Goal: Information Seeking & Learning: Learn about a topic

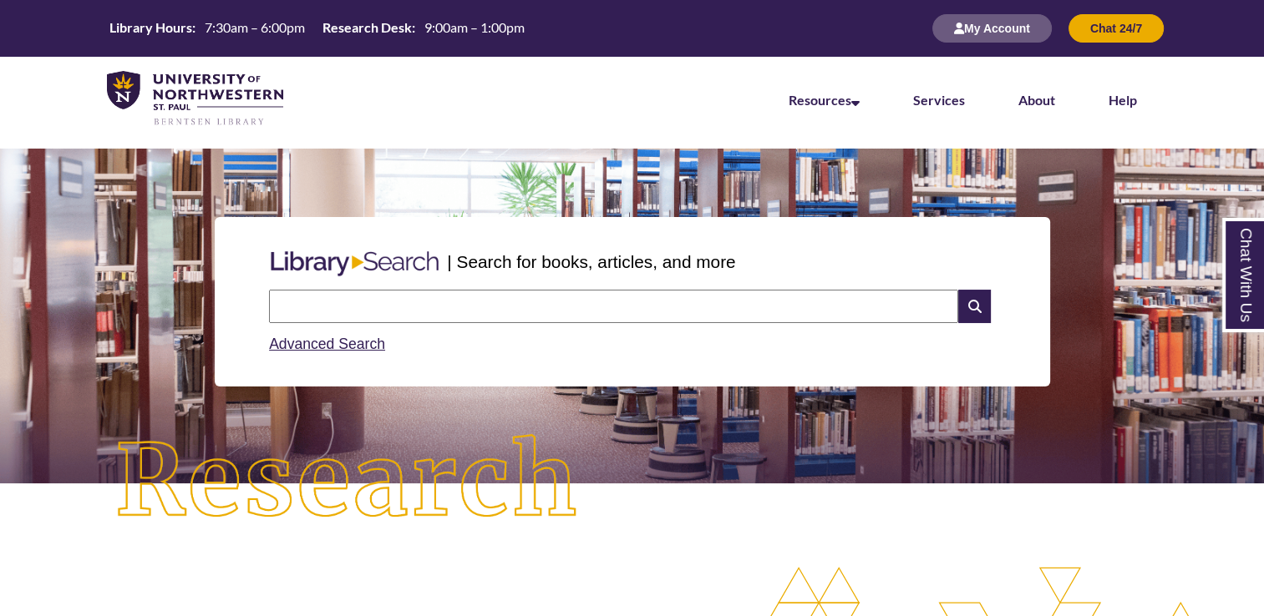
click at [534, 317] on input "text" at bounding box center [613, 306] width 689 height 33
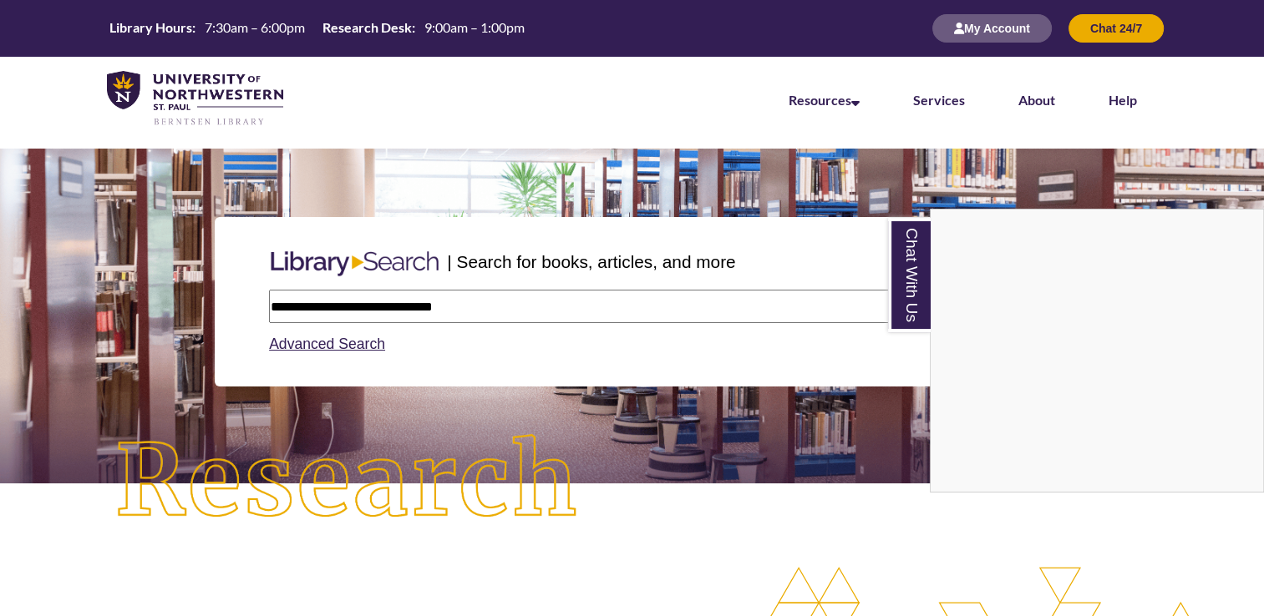
click at [281, 302] on div "Chat With Us" at bounding box center [632, 308] width 1264 height 616
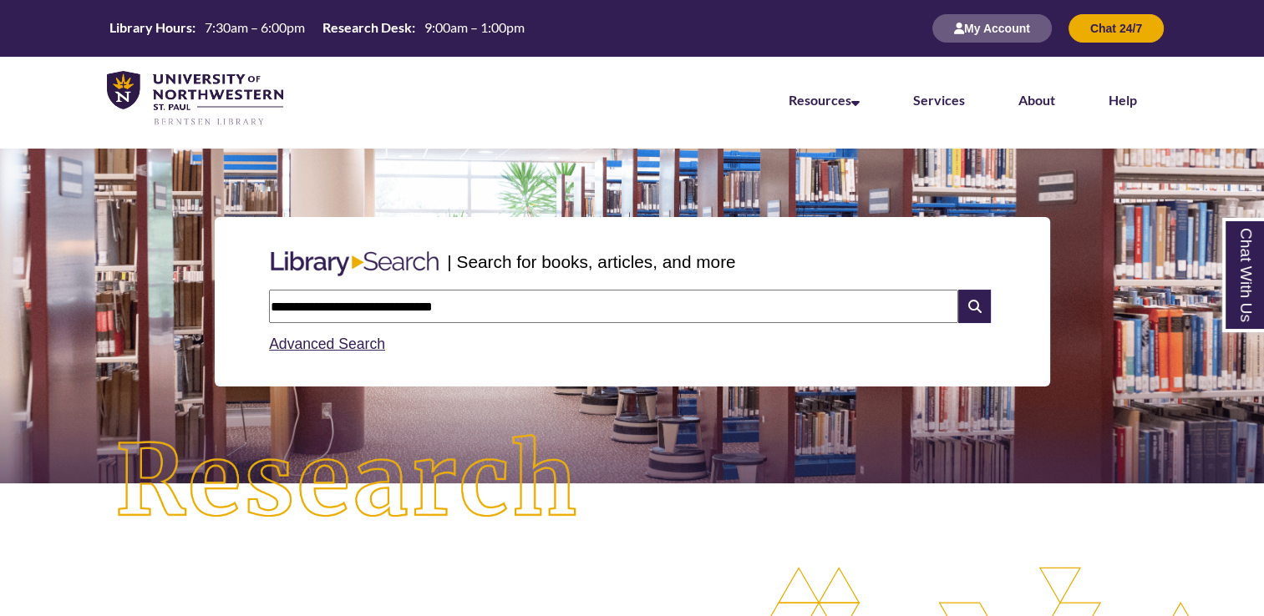
drag, startPoint x: 281, startPoint y: 302, endPoint x: 261, endPoint y: 297, distance: 20.7
click at [261, 297] on div "**********" at bounding box center [632, 302] width 835 height 170
type input "**********"
click at [975, 310] on icon at bounding box center [974, 306] width 32 height 33
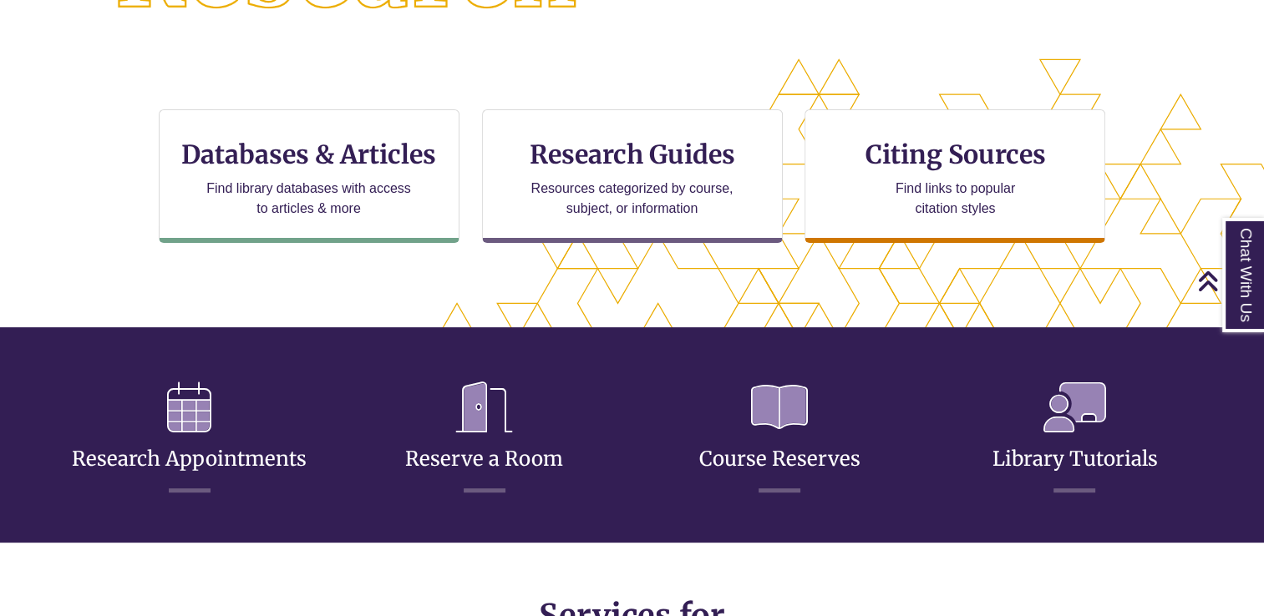
scroll to position [498, 0]
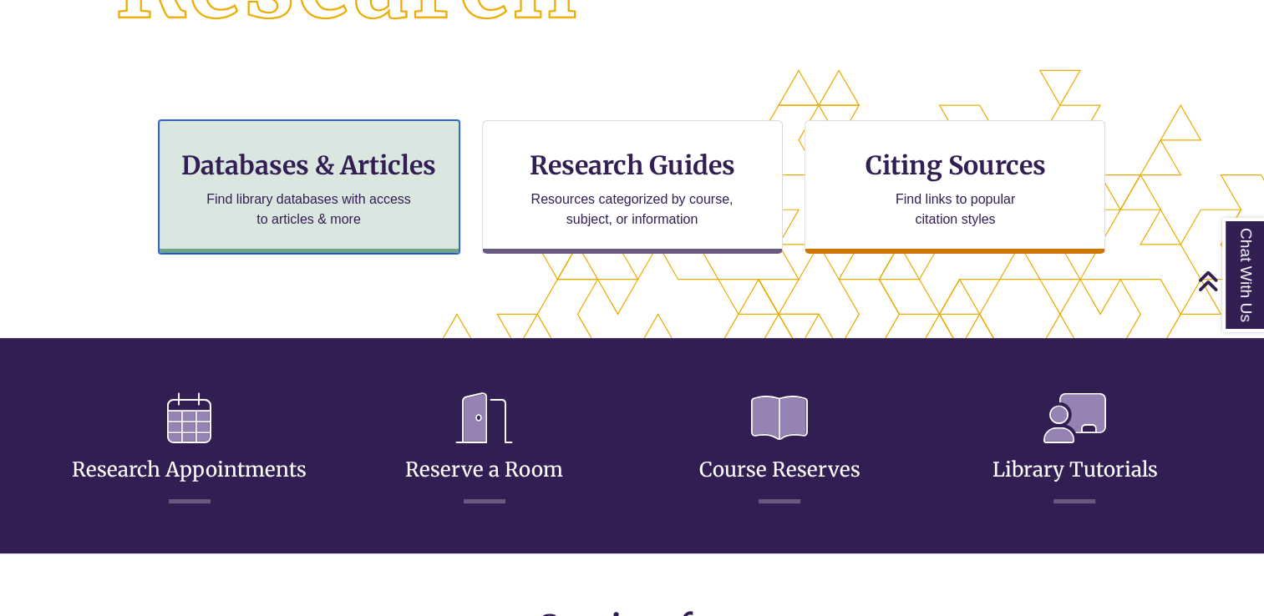
click at [408, 196] on p "Find library databases with access to articles & more" at bounding box center [309, 210] width 218 height 40
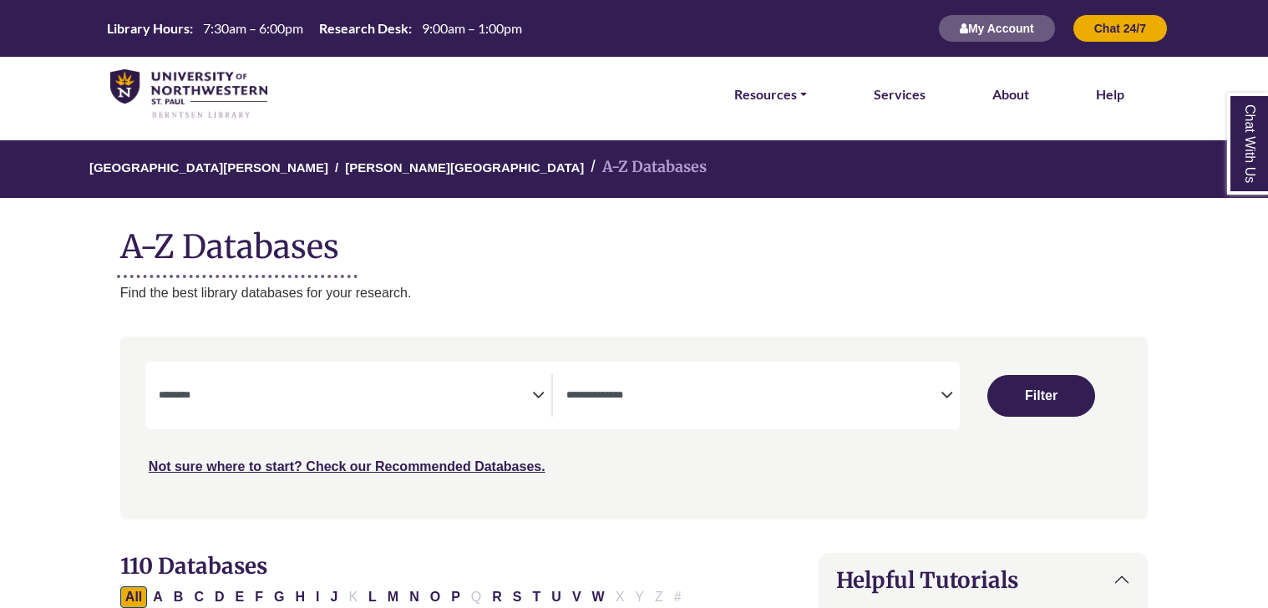
select select "Database Subject Filter"
select select "Database Types Filter"
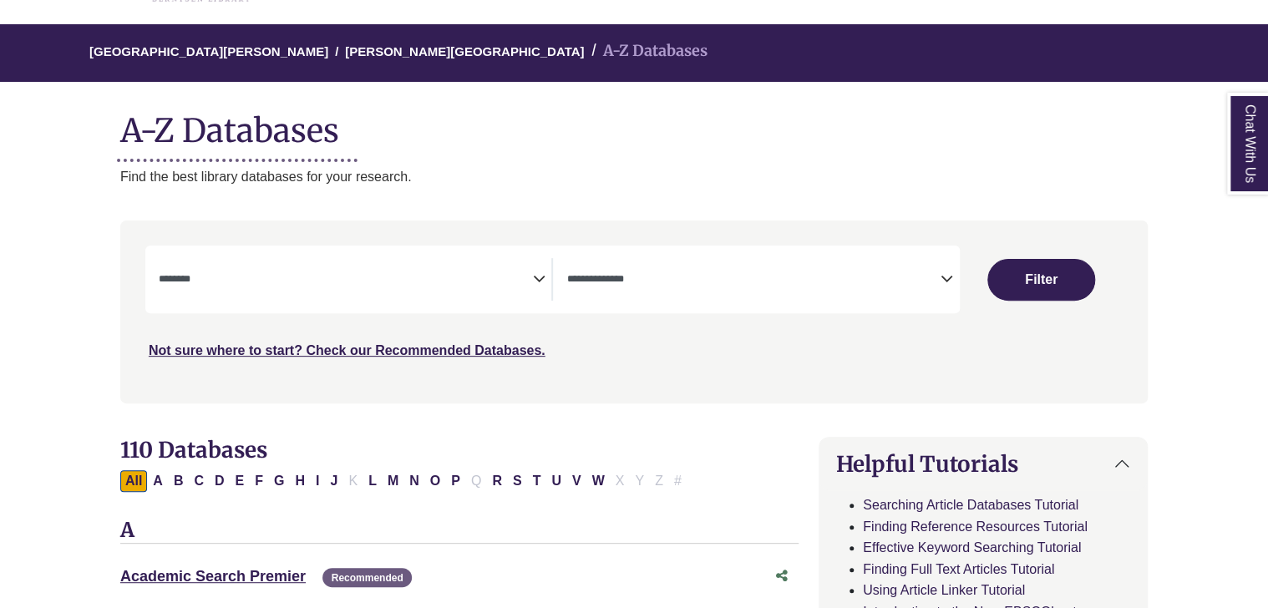
scroll to position [117, 0]
click at [540, 279] on icon "Search filters" at bounding box center [538, 275] width 13 height 25
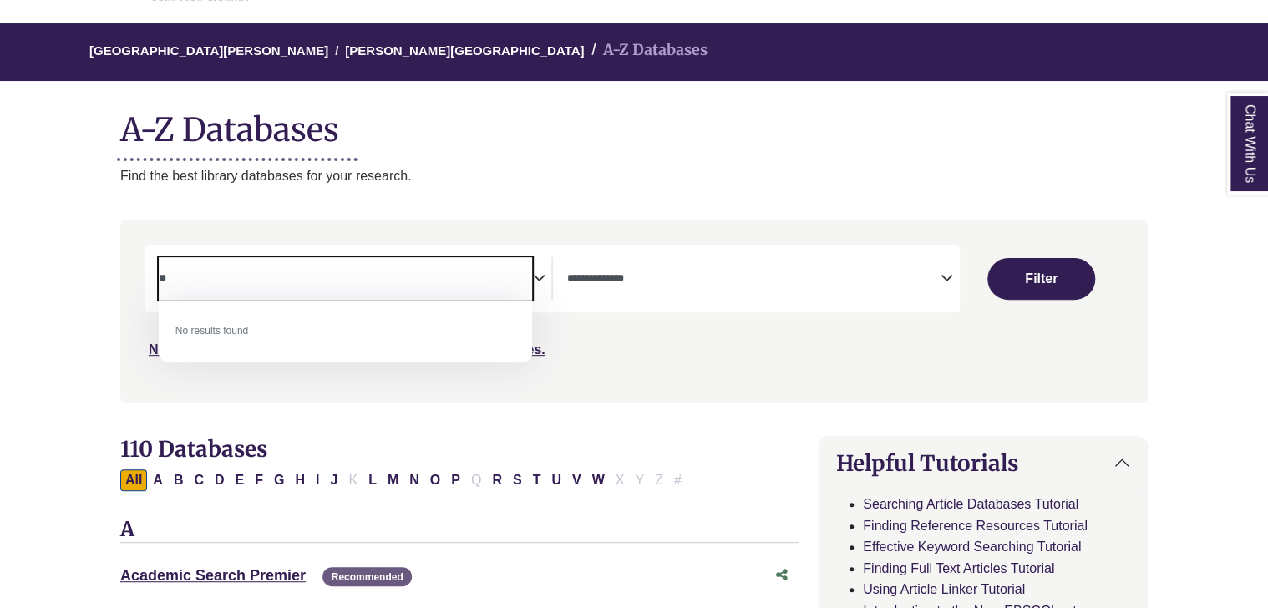
type textarea "*"
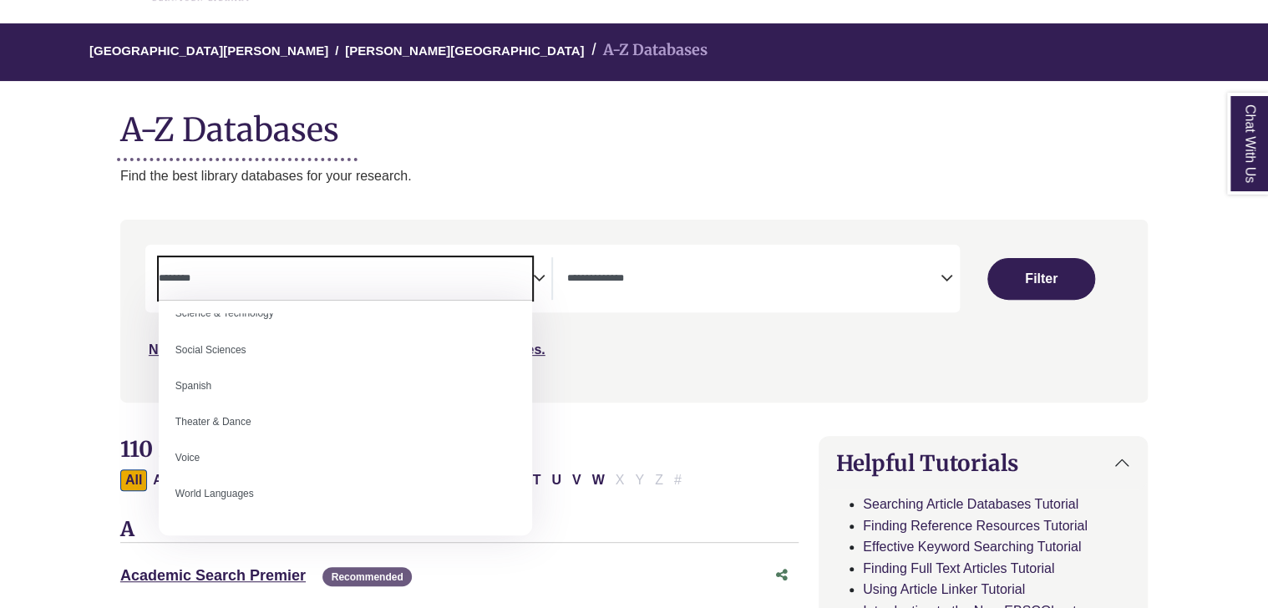
scroll to position [1487, 0]
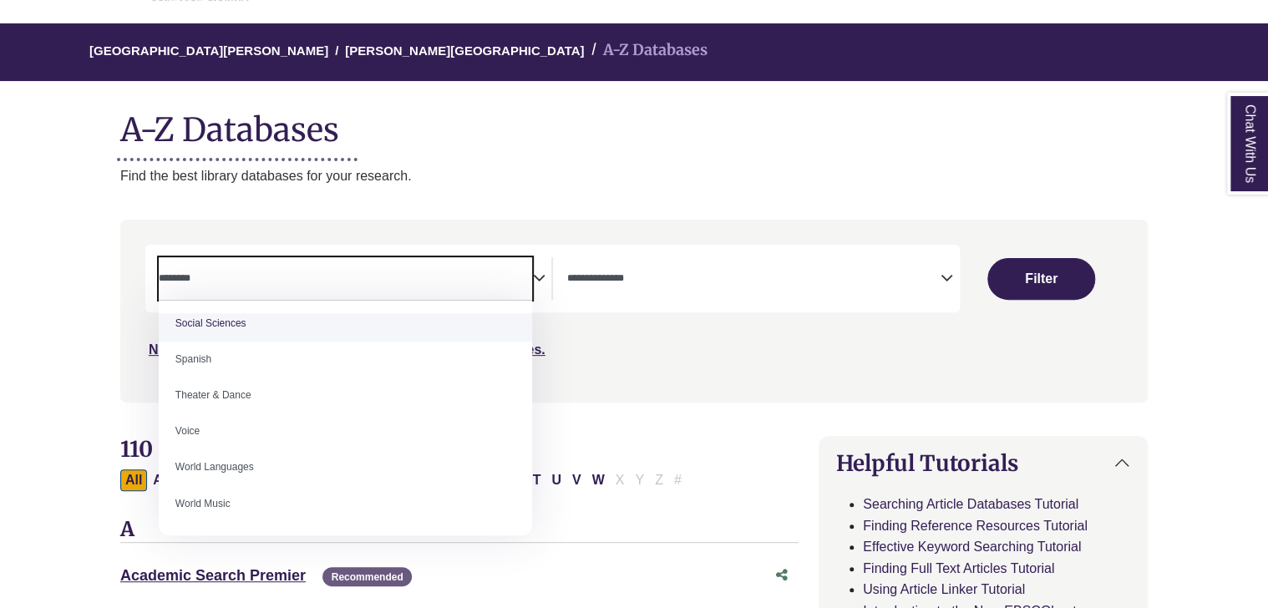
click at [685, 393] on div "Search filters" at bounding box center [633, 310] width 1007 height 169
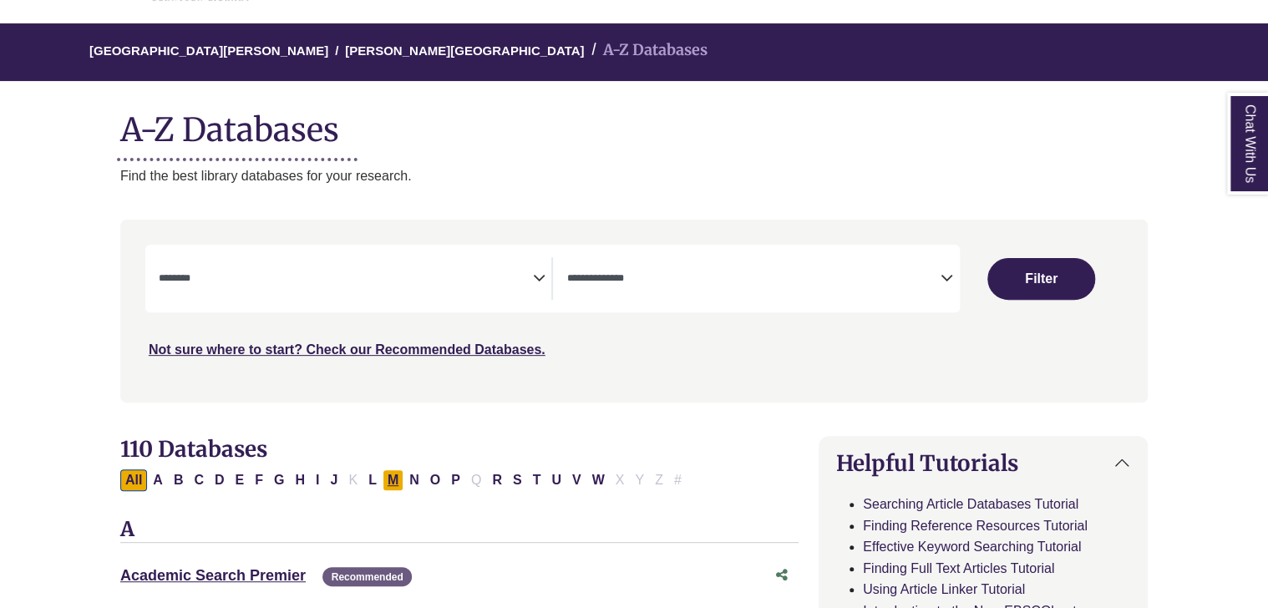
click at [395, 484] on button "M" at bounding box center [392, 480] width 21 height 22
select select "Database Subject Filter"
select select "Database Types Filter"
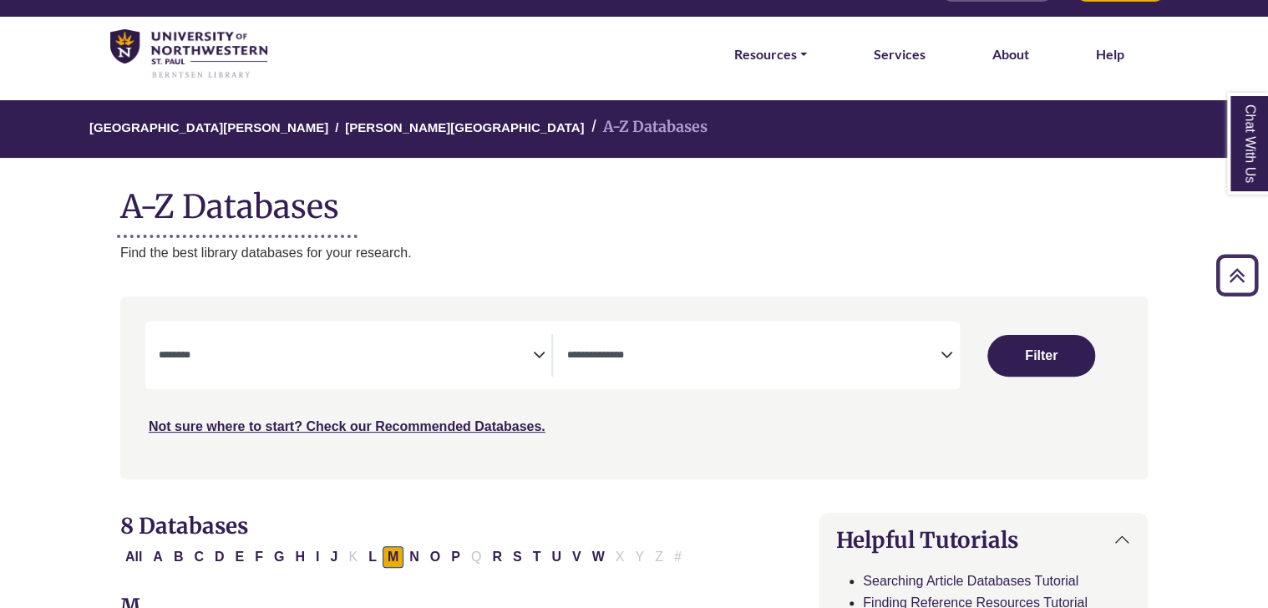
scroll to position [15, 0]
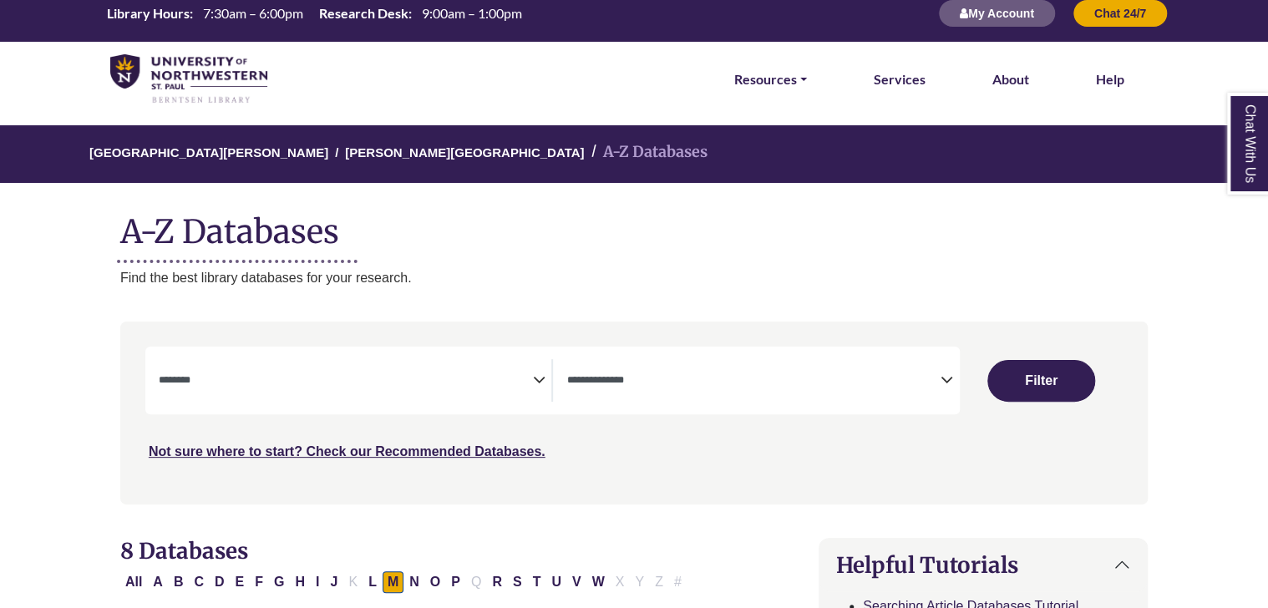
click at [929, 372] on span "Search filters" at bounding box center [753, 378] width 374 height 14
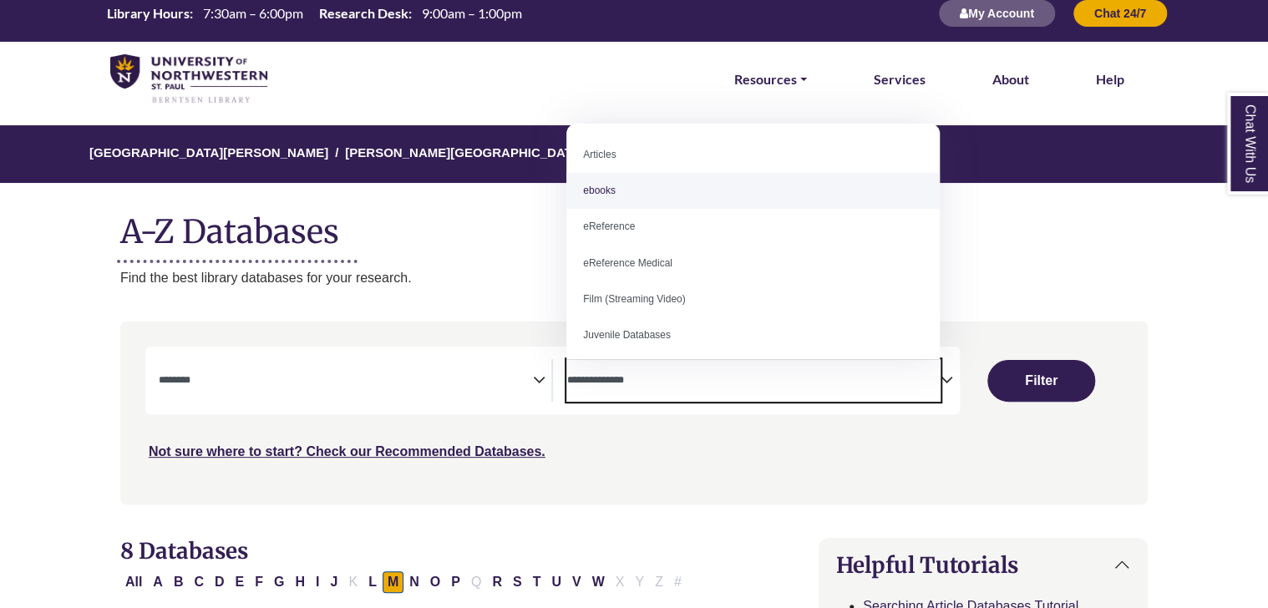
click at [1013, 229] on h1 "A-Z Databases" at bounding box center [633, 225] width 1027 height 51
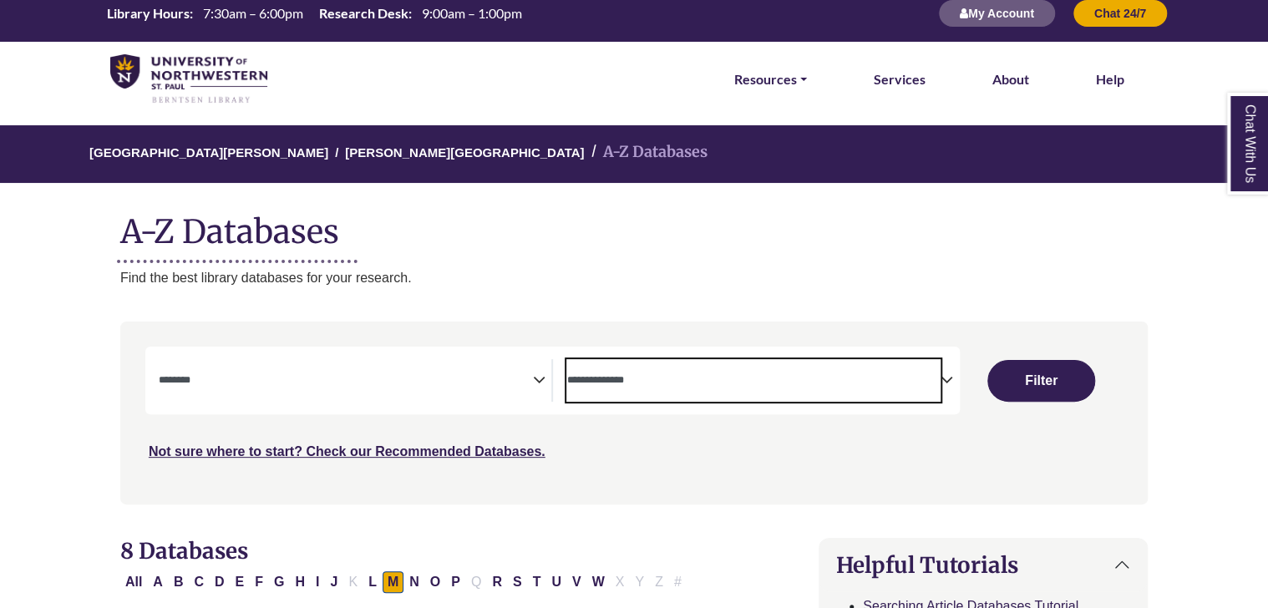
click at [727, 390] on span "Search filters" at bounding box center [753, 380] width 374 height 43
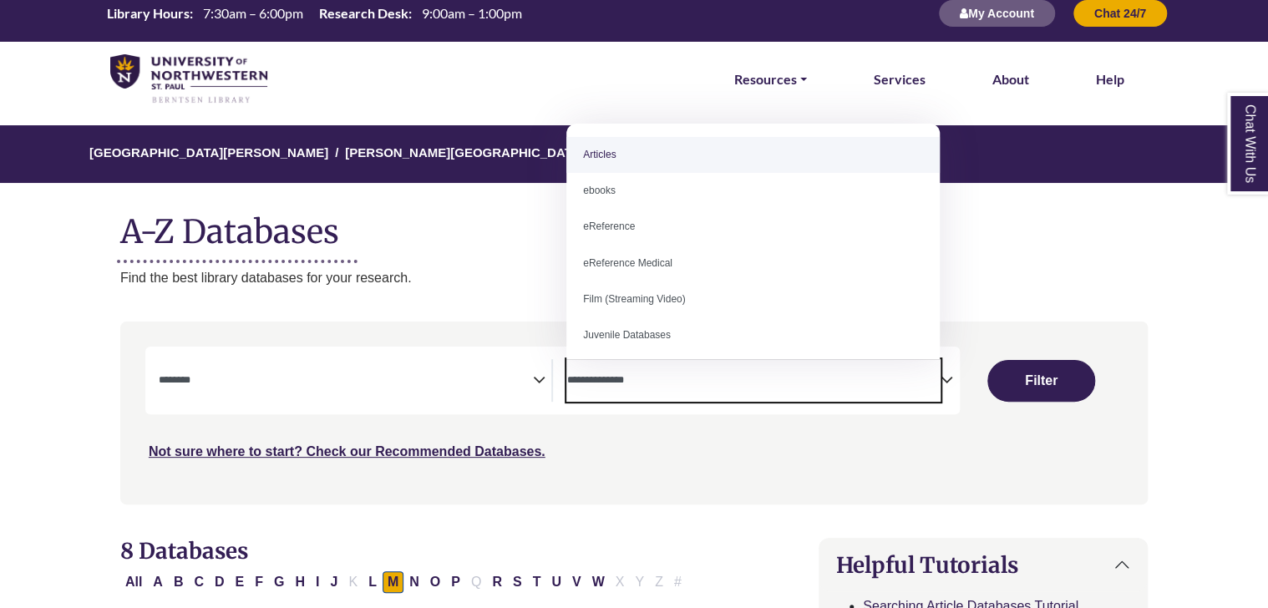
type textarea "*"
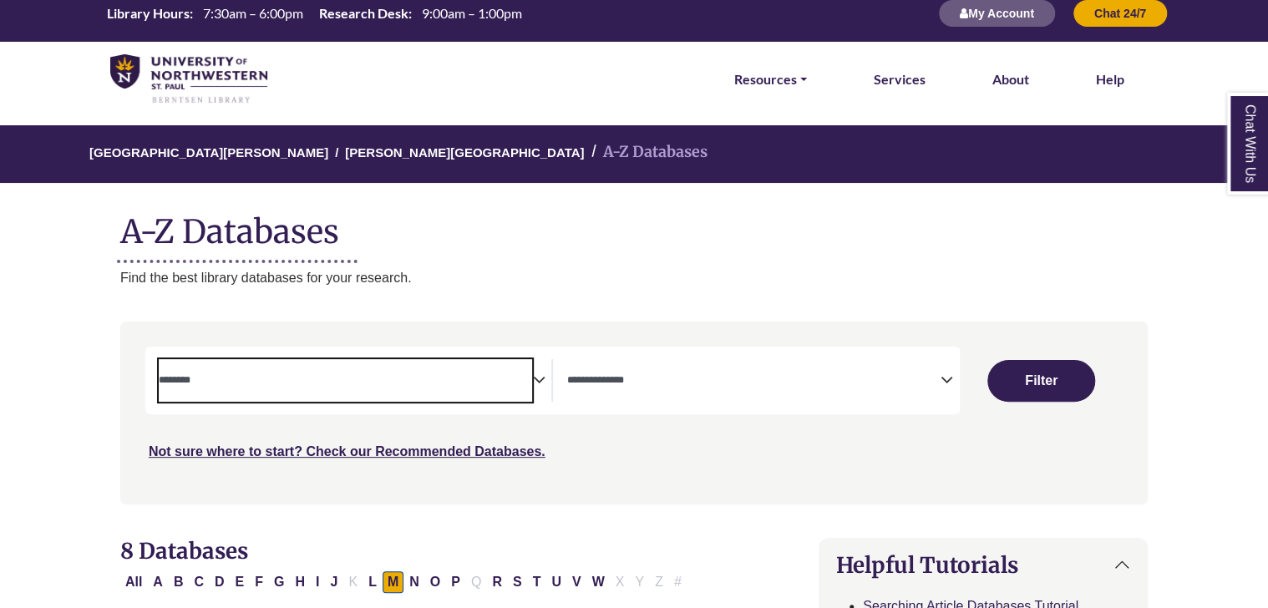
click at [426, 396] on span "Search filters" at bounding box center [346, 380] width 374 height 43
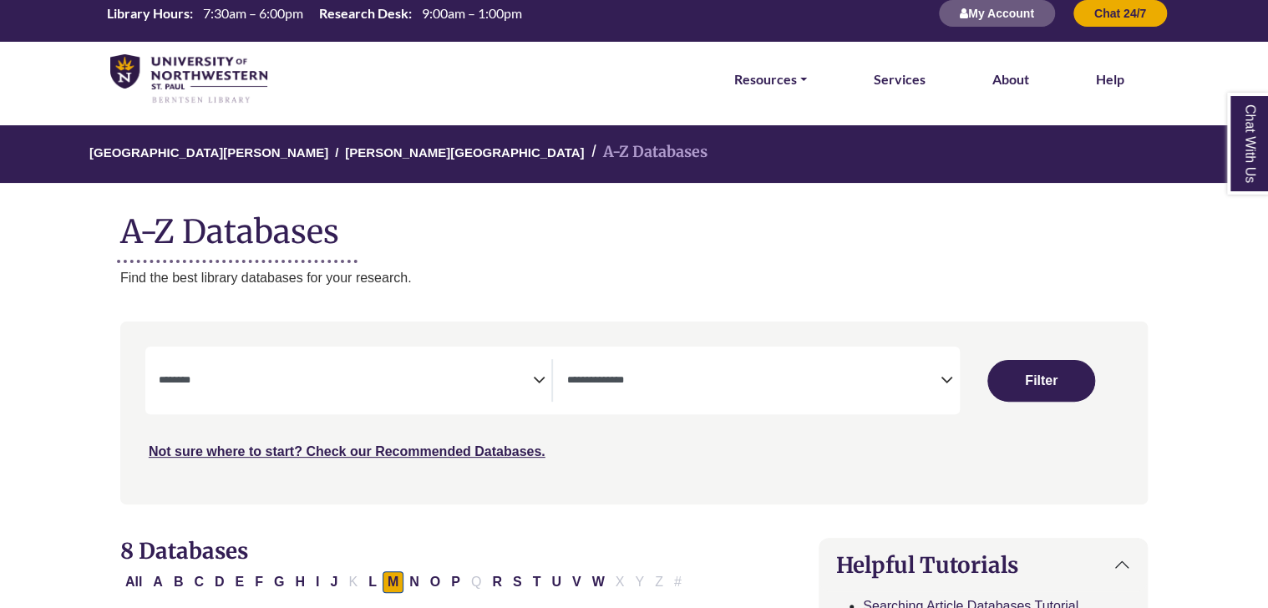
click at [647, 414] on div "***" at bounding box center [633, 404] width 977 height 115
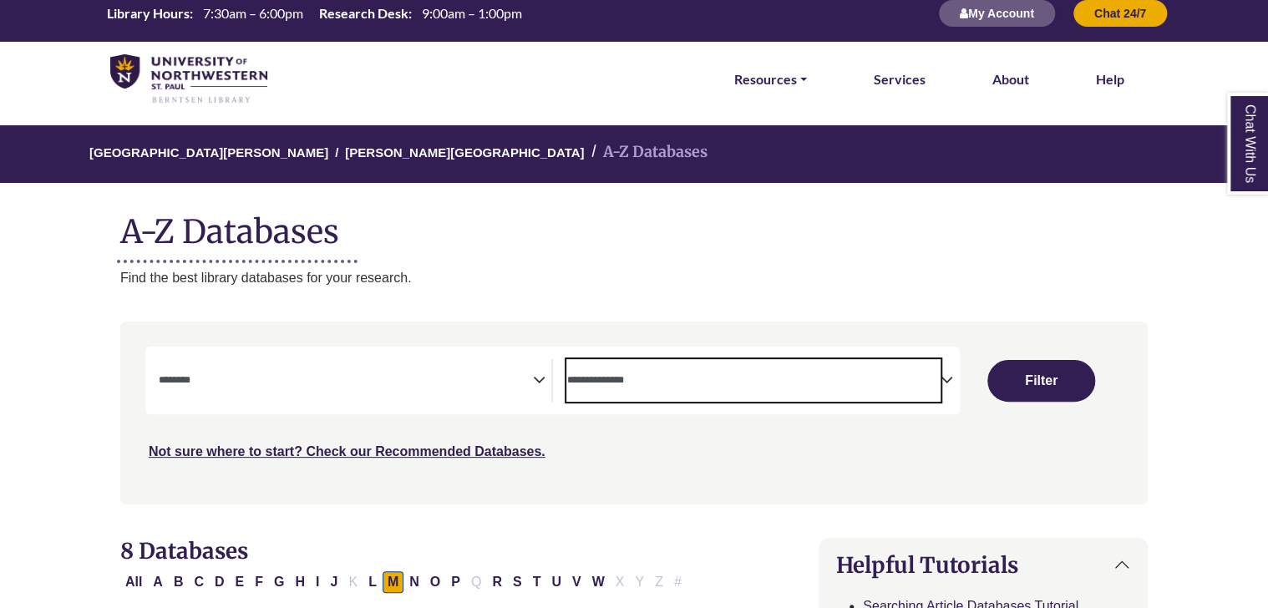
click at [713, 393] on span "Search filters" at bounding box center [753, 380] width 374 height 43
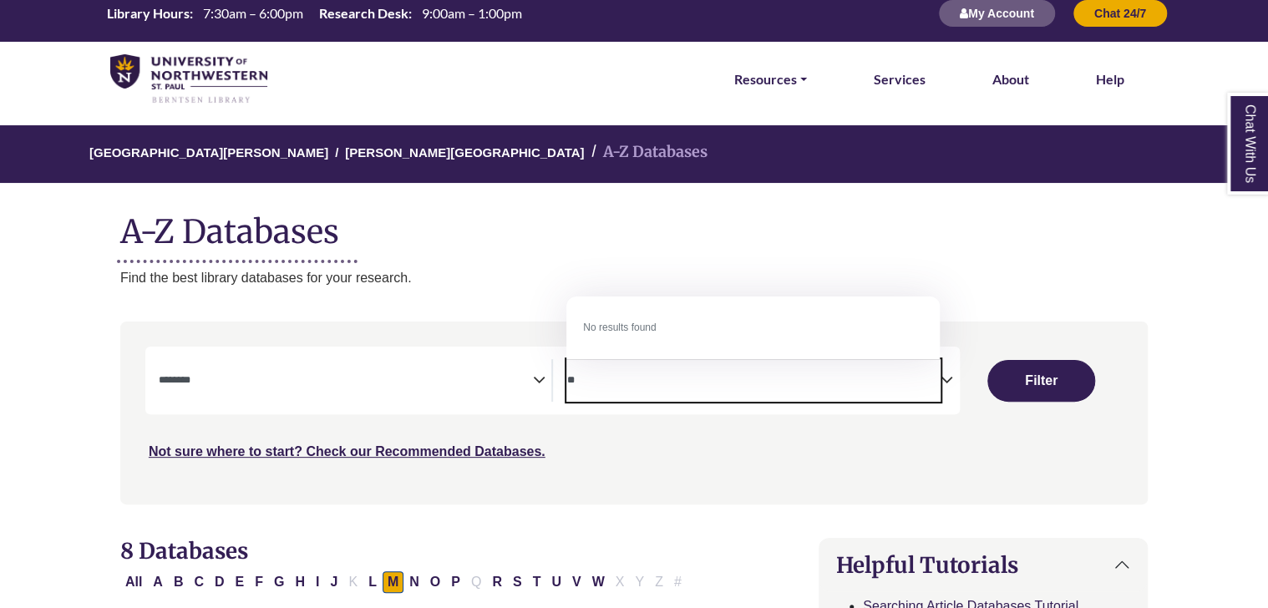
type textarea "*"
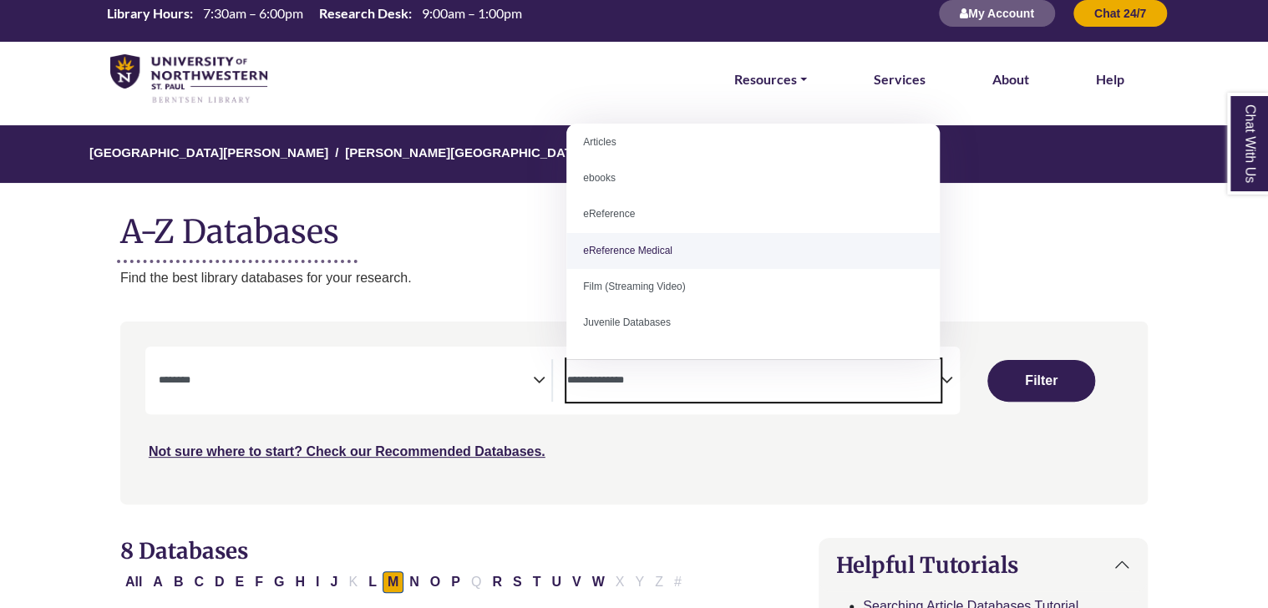
scroll to position [0, 0]
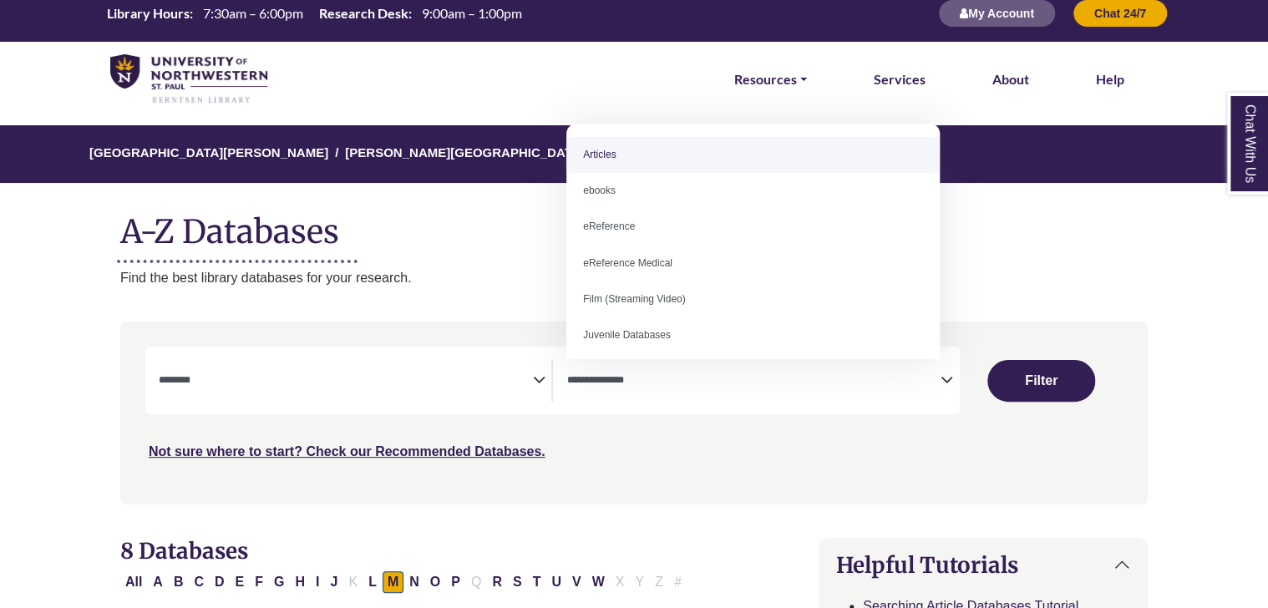
select select "*****"
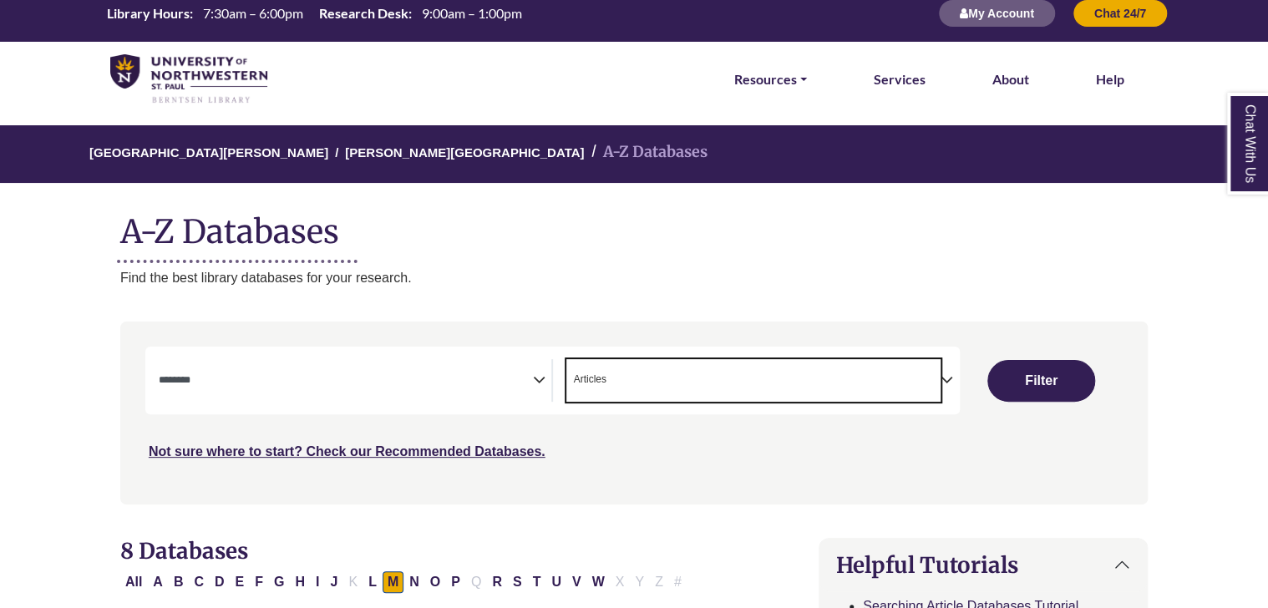
click at [532, 370] on icon "Search filters" at bounding box center [538, 377] width 13 height 25
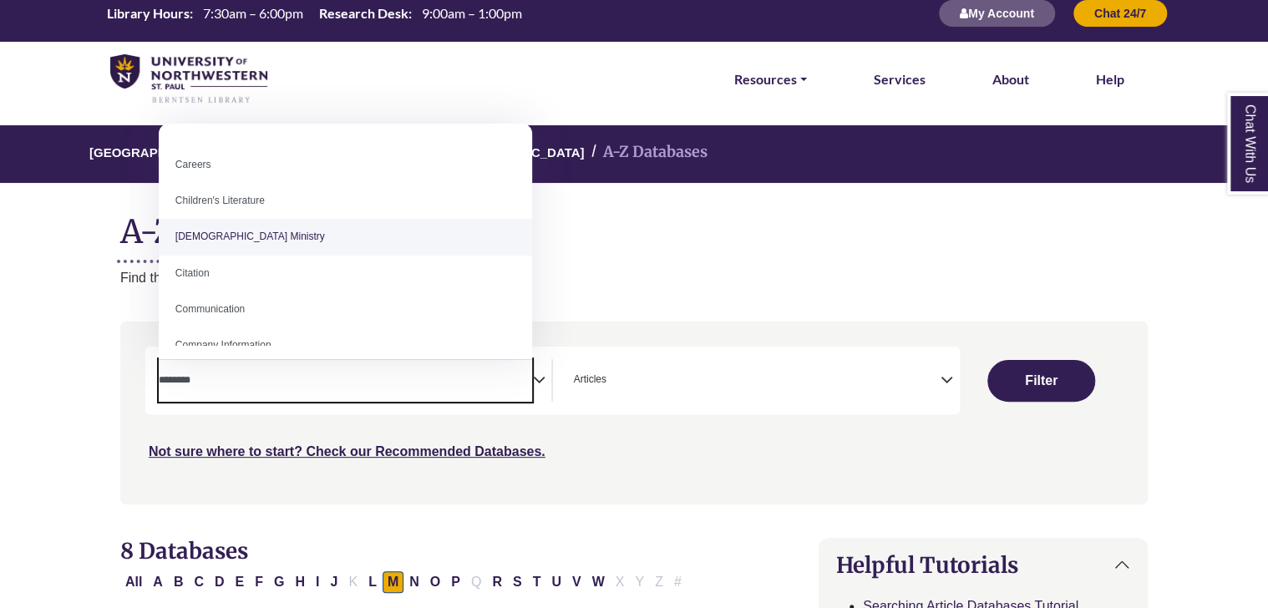
scroll to position [176, 0]
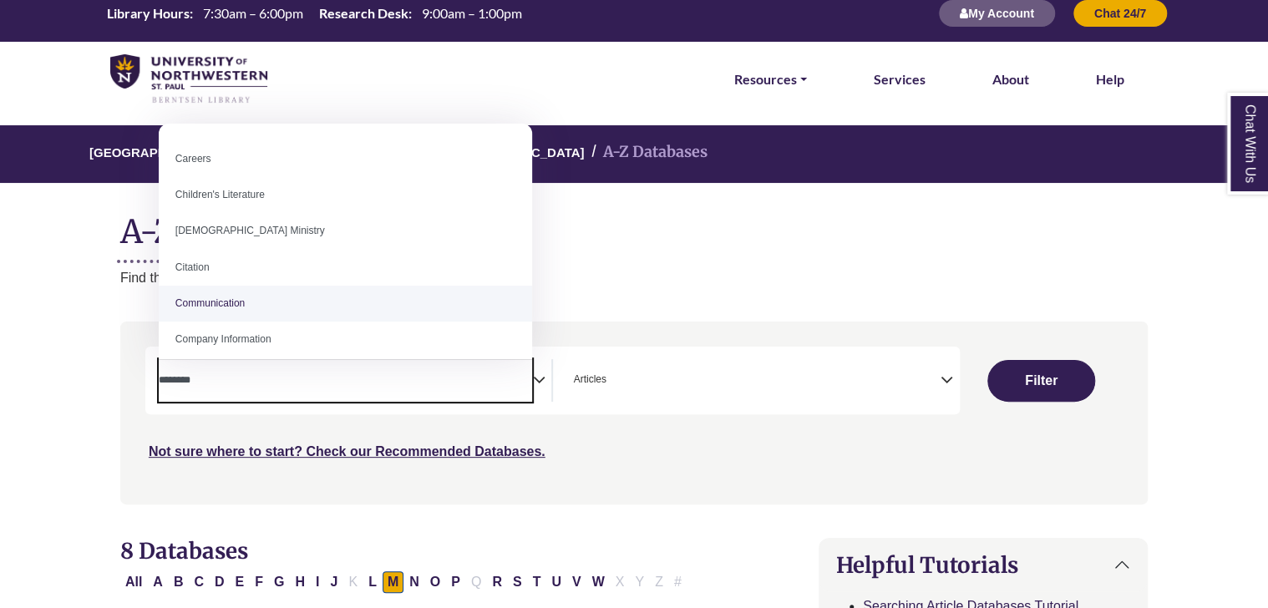
select select "*****"
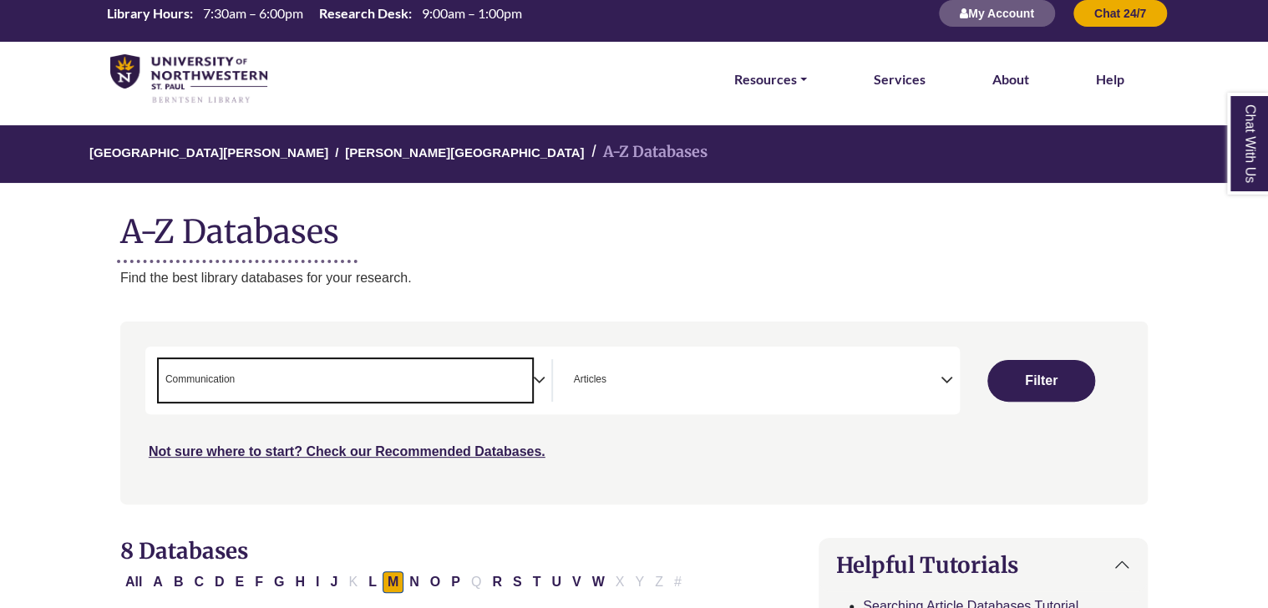
scroll to position [100, 0]
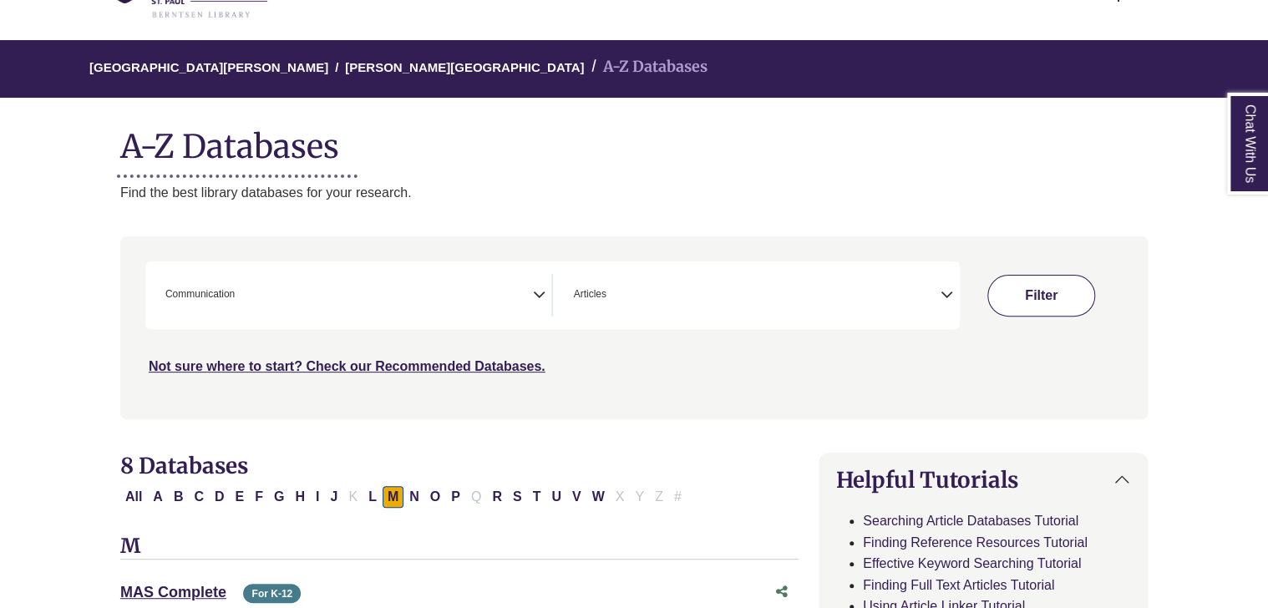
click at [1026, 308] on button "Filter" at bounding box center [1040, 296] width 107 height 42
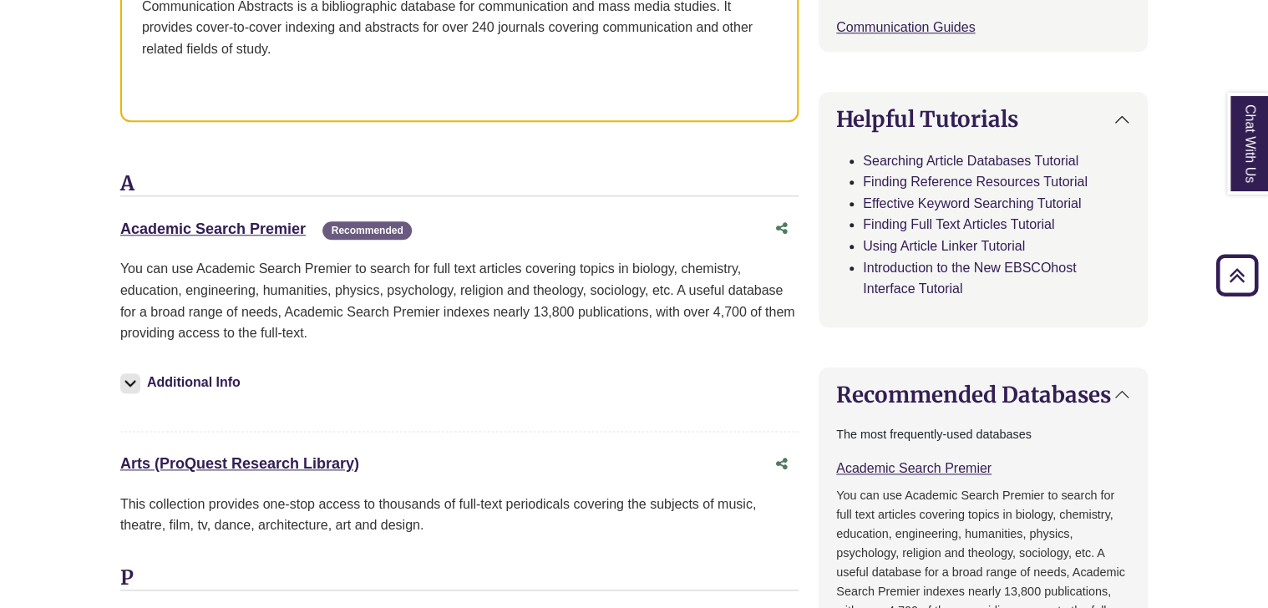
scroll to position [758, 0]
click at [251, 225] on link "Academic Search Premier This link opens in a new window" at bounding box center [212, 228] width 185 height 17
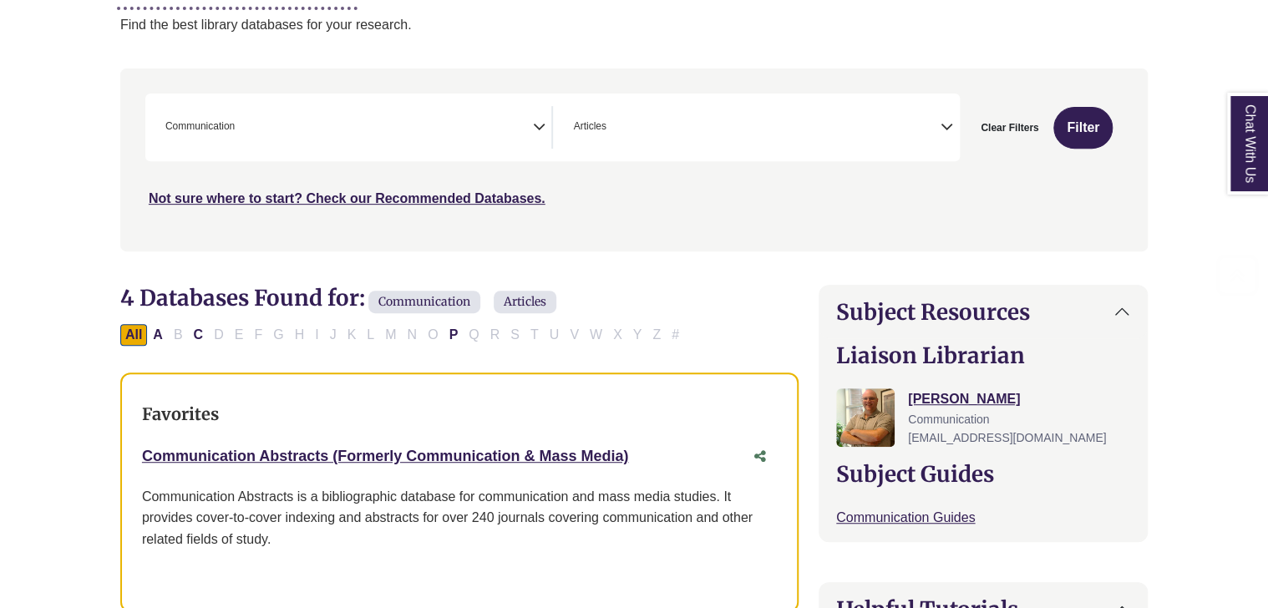
scroll to position [271, 0]
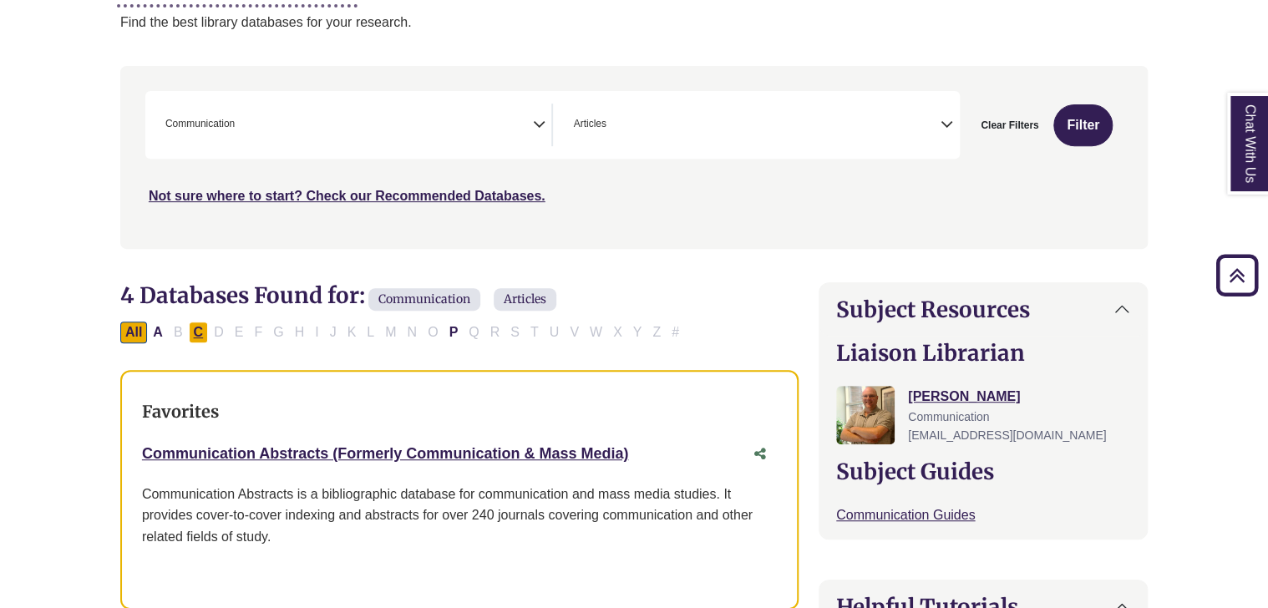
click at [205, 333] on button "C" at bounding box center [199, 333] width 20 height 22
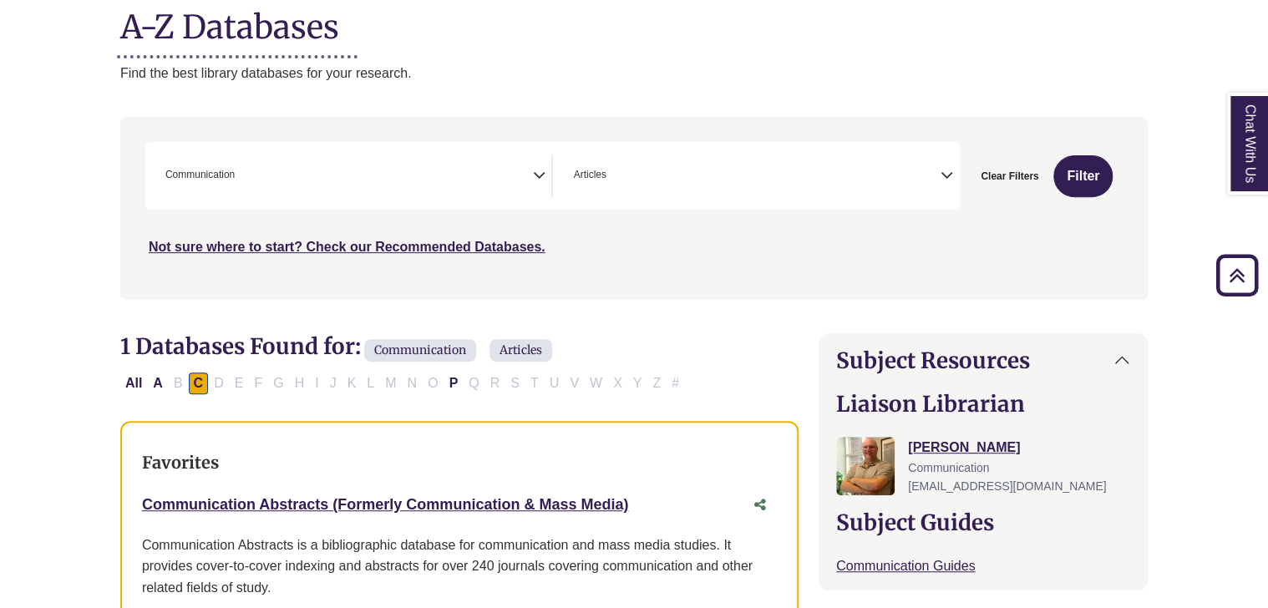
scroll to position [211, 0]
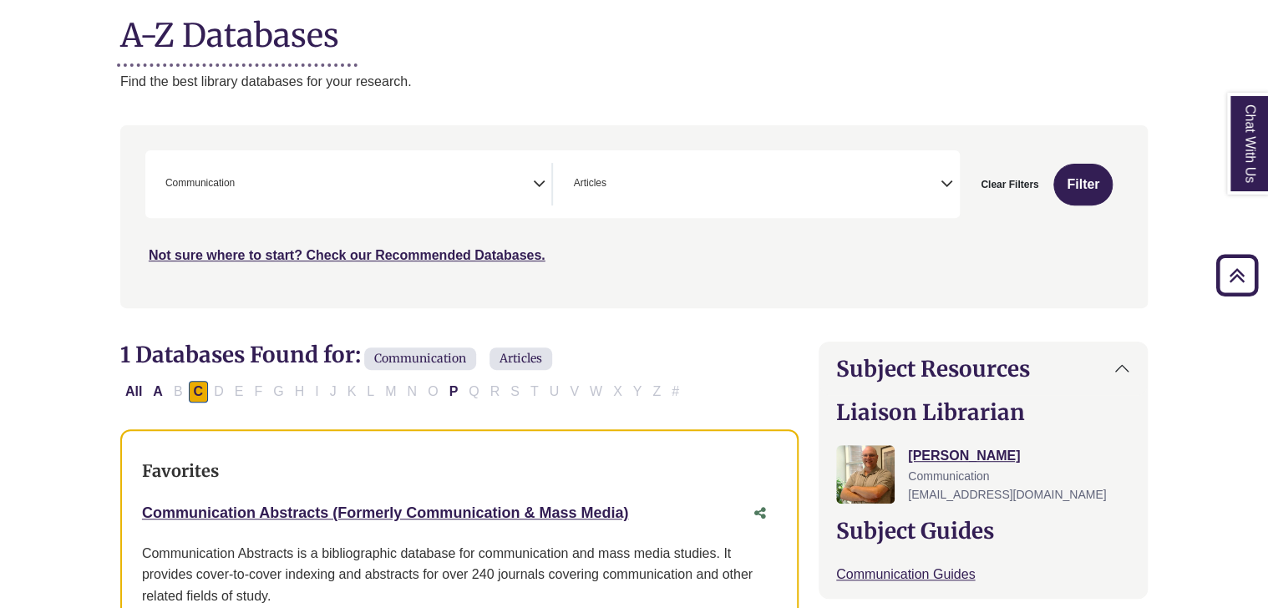
click at [538, 188] on icon "Search filters" at bounding box center [538, 181] width 13 height 25
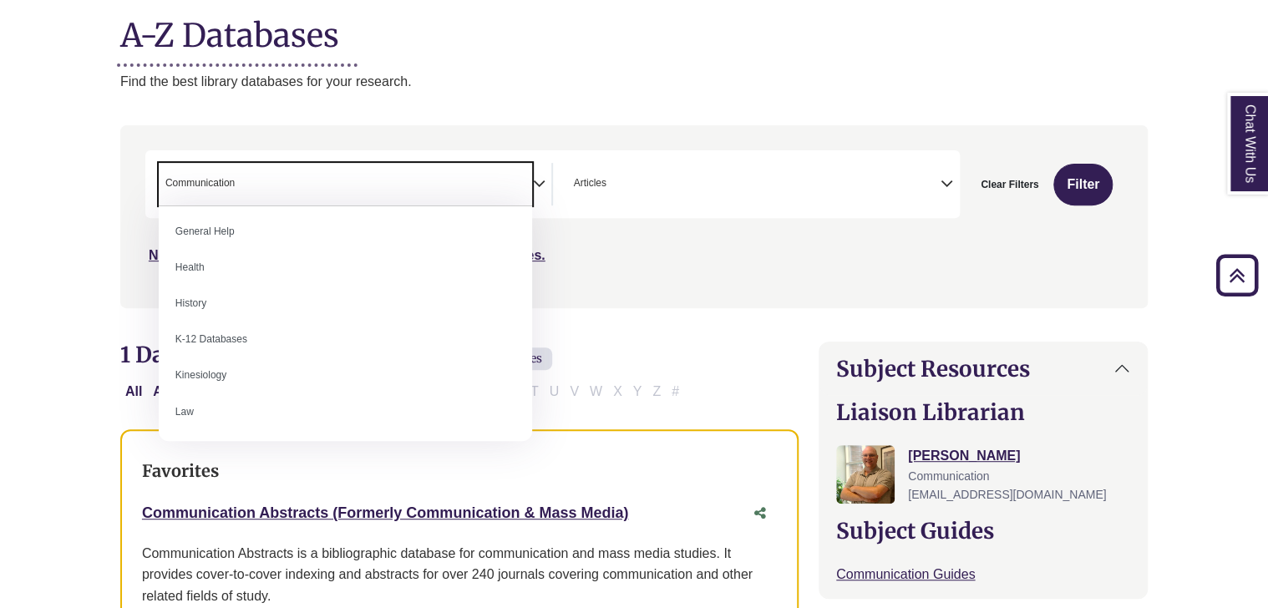
scroll to position [748, 0]
click at [717, 250] on div "Not sure where to start? Check our Recommended Databases." at bounding box center [511, 248] width 733 height 35
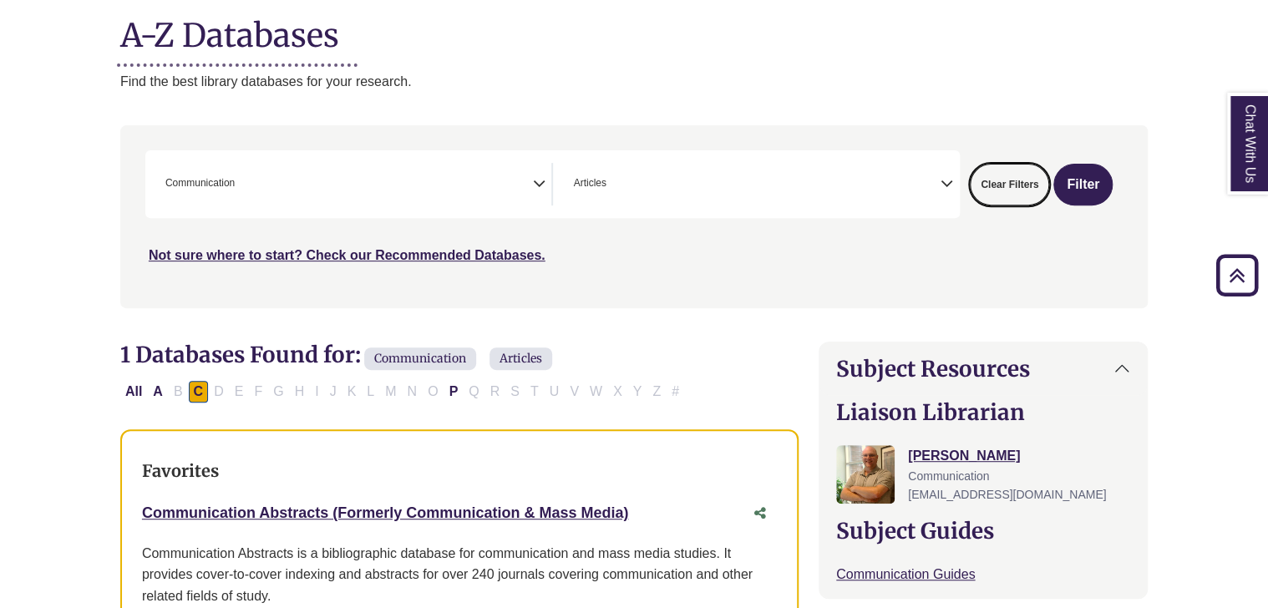
click at [995, 180] on button "Clear Filters" at bounding box center [1009, 185] width 79 height 42
select select "Database Subject Filter"
select select "Database Types Filter"
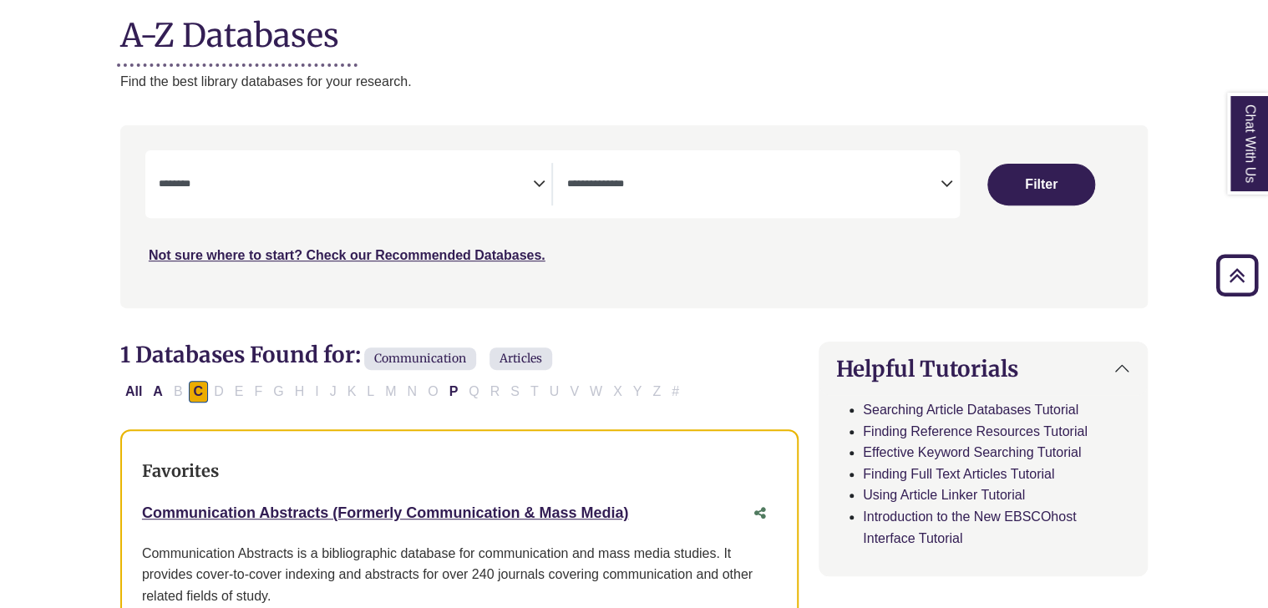
select select "Database Subject Filter"
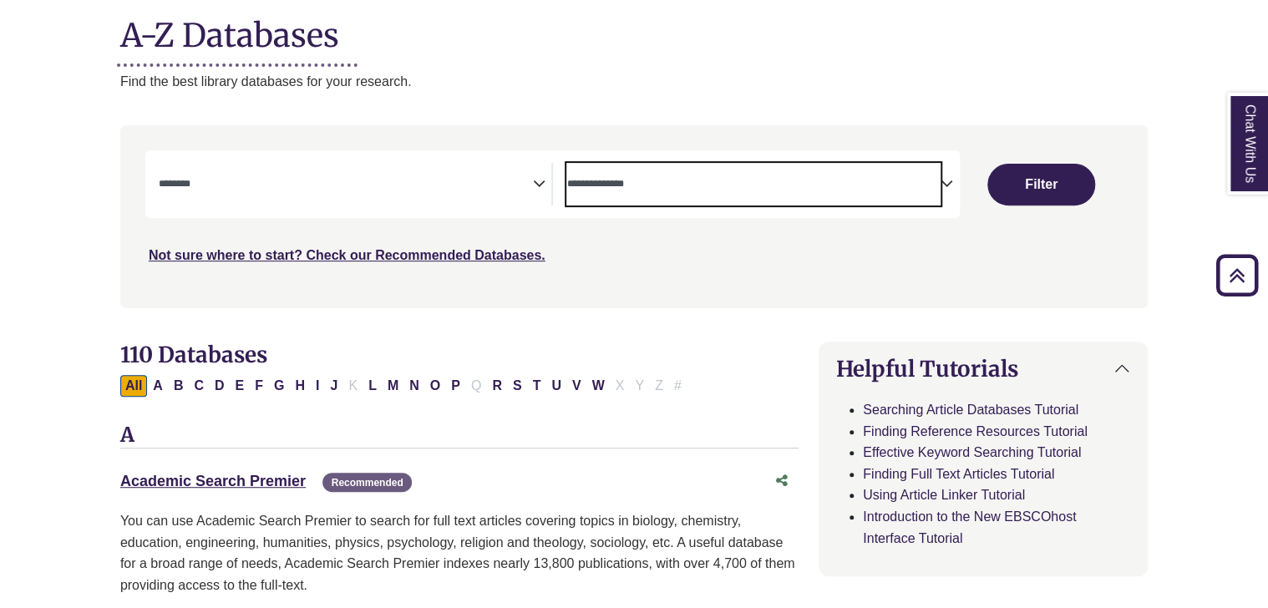
click at [906, 181] on textarea "Search" at bounding box center [753, 185] width 374 height 13
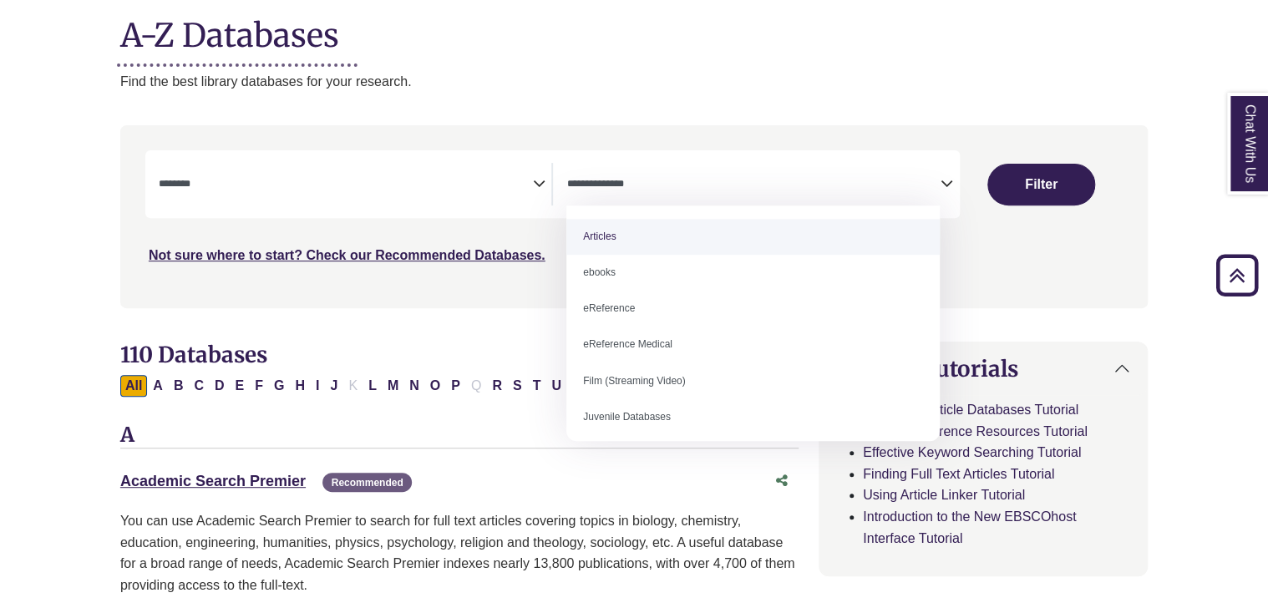
select select "*****"
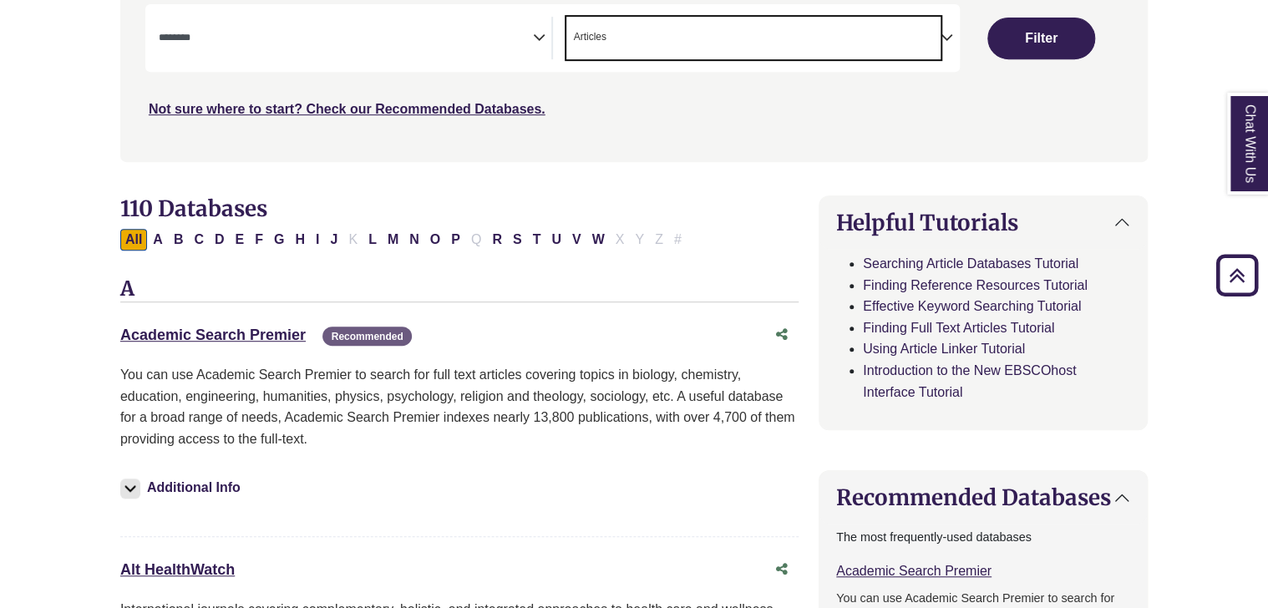
scroll to position [358, 0]
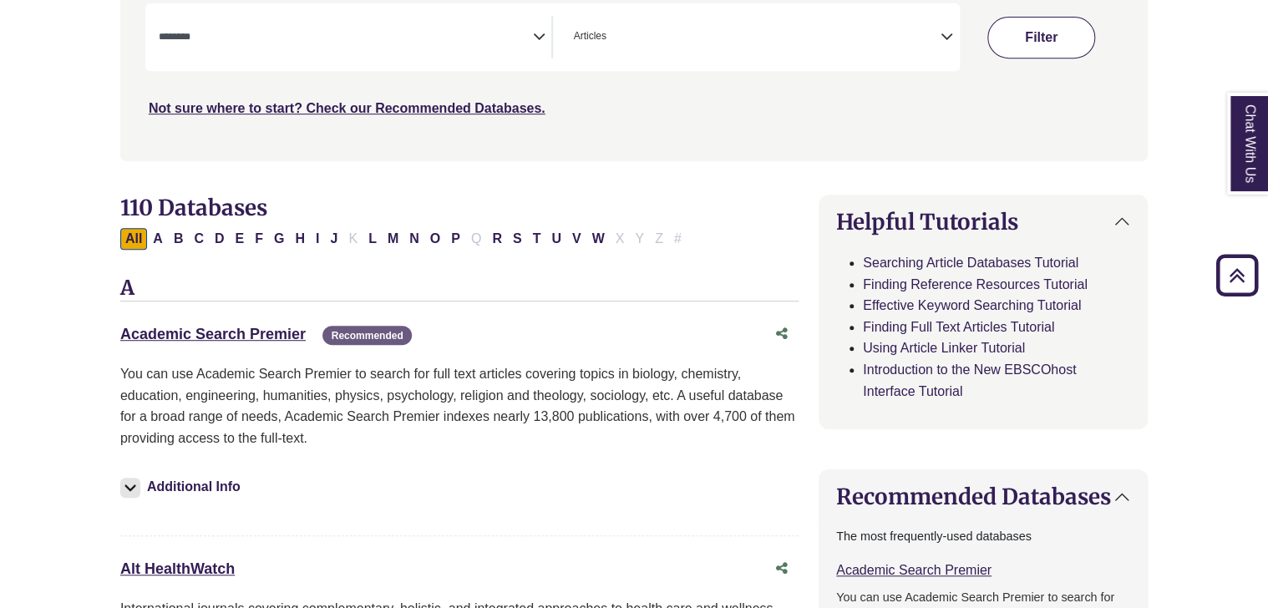
click at [1001, 39] on button "Filter" at bounding box center [1040, 38] width 107 height 42
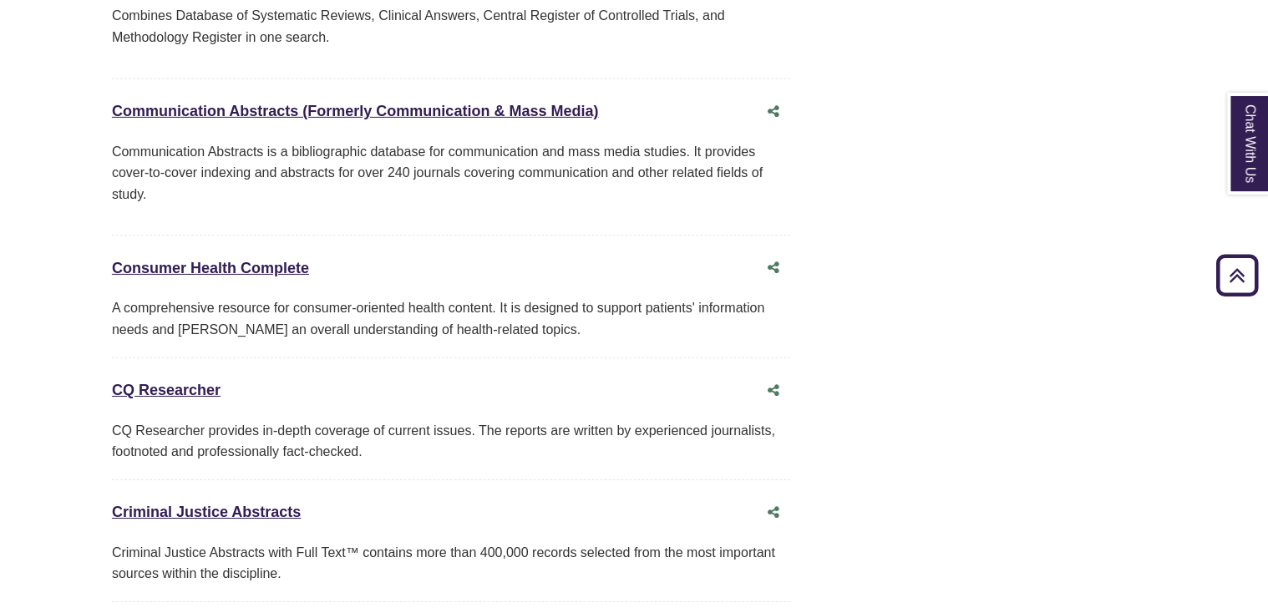
scroll to position [2601, 8]
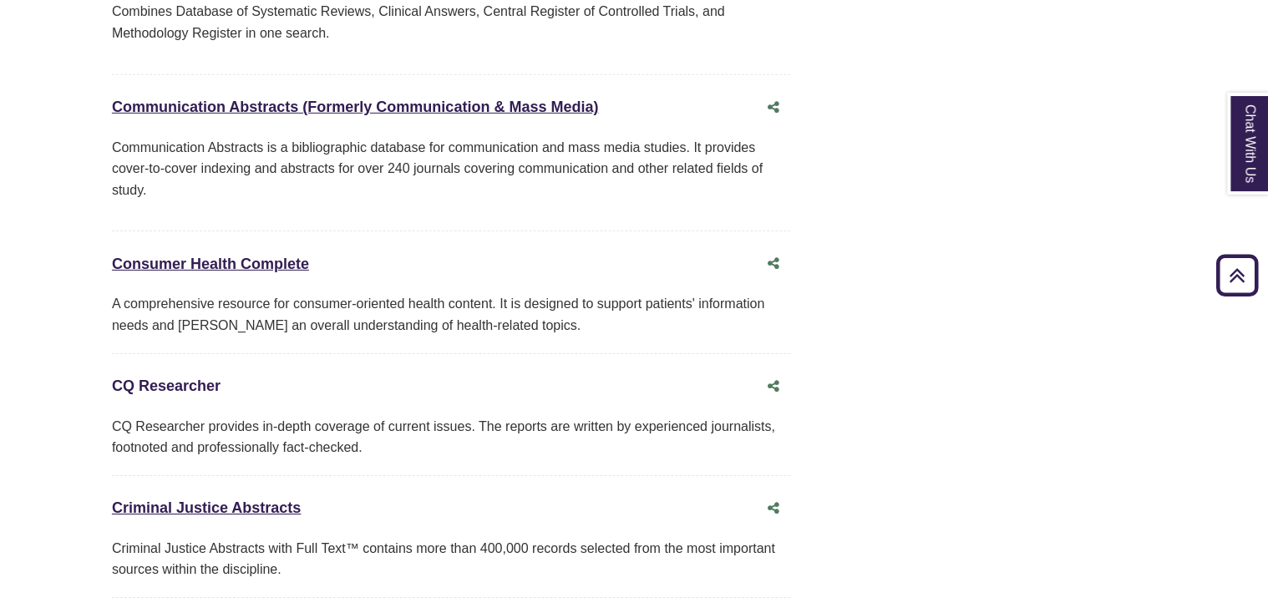
click at [196, 377] on link "CQ Researcher This link opens in a new window" at bounding box center [166, 385] width 109 height 17
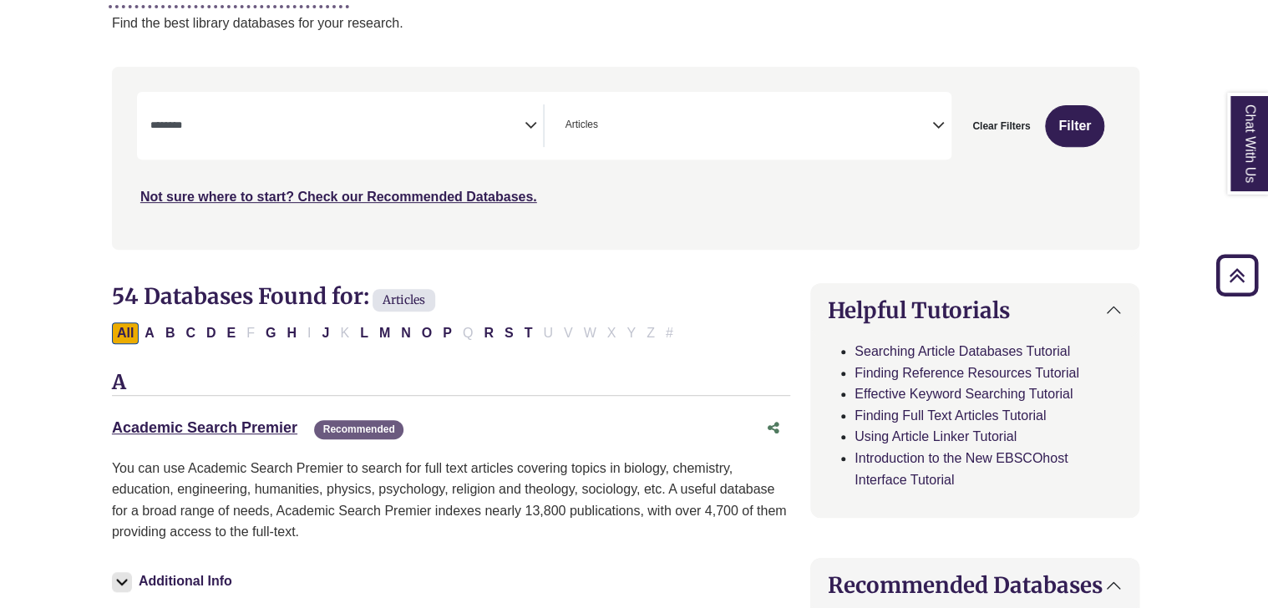
scroll to position [269, 8]
click at [1016, 126] on button "Clear Filters" at bounding box center [1000, 127] width 79 height 42
select select "Database Subject Filter"
select select "Database Types Filter"
select select "Database Subject Filter"
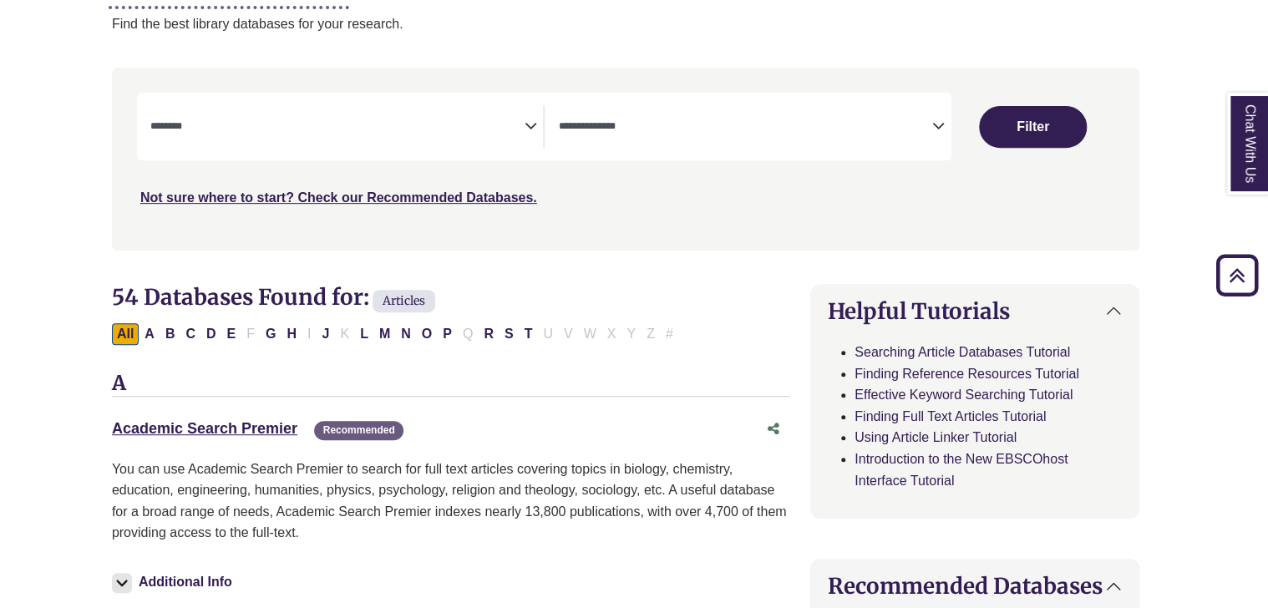
select select "Database Types Filter"
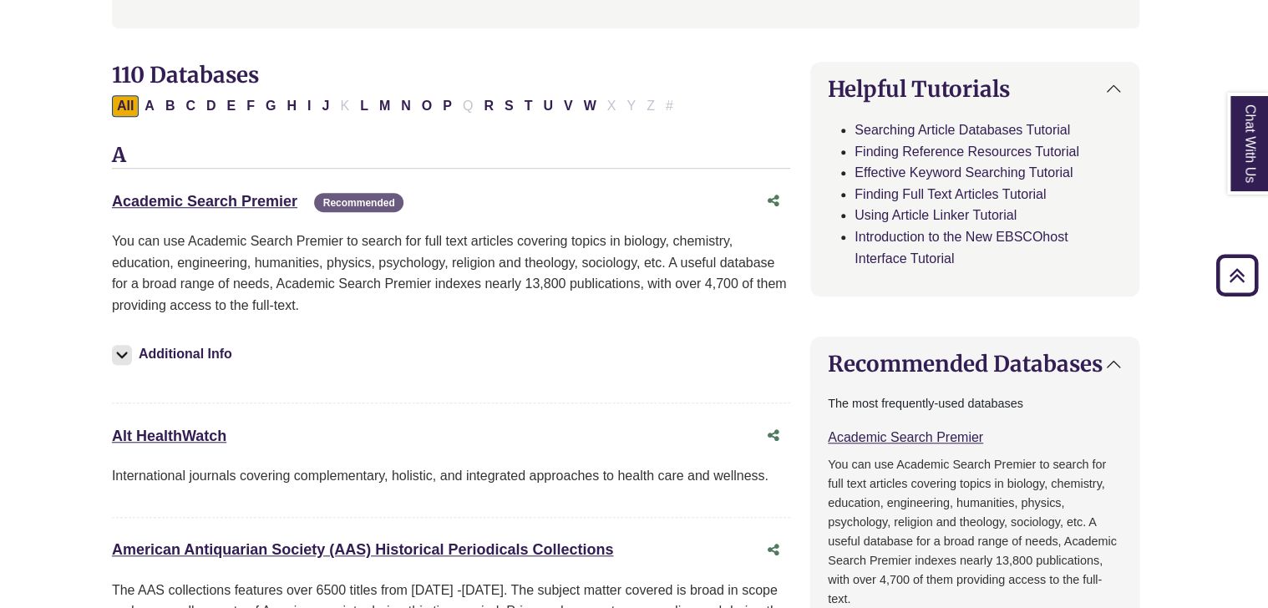
scroll to position [484, 8]
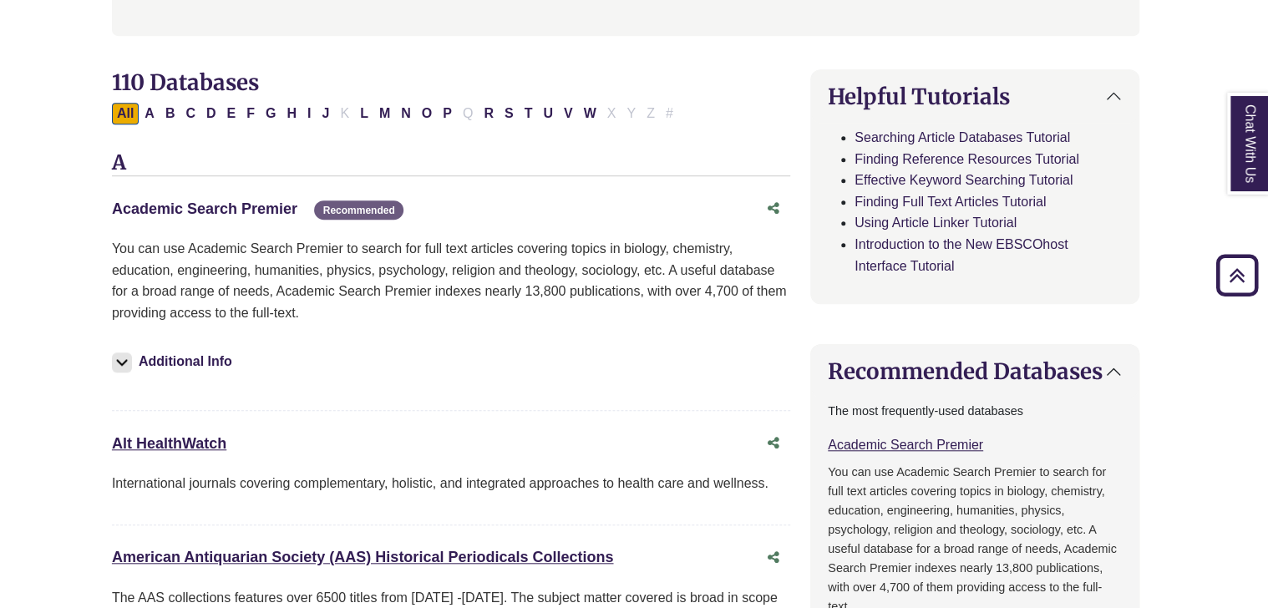
click at [280, 206] on link "Academic Search Premier This link opens in a new window" at bounding box center [204, 208] width 185 height 17
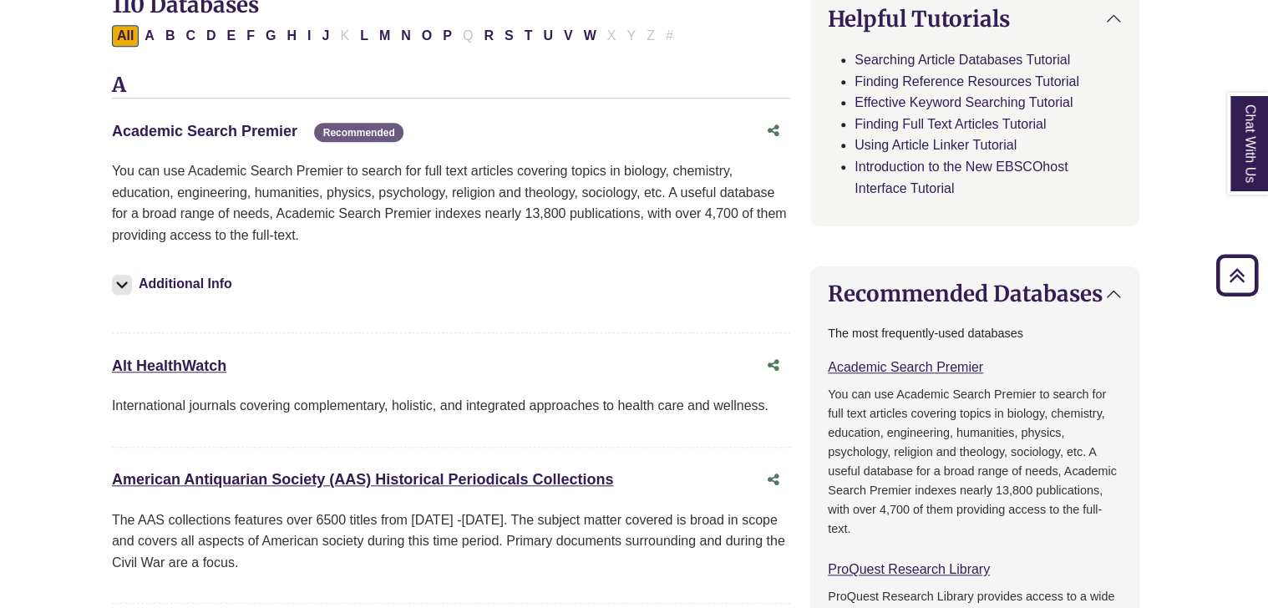
scroll to position [558, 8]
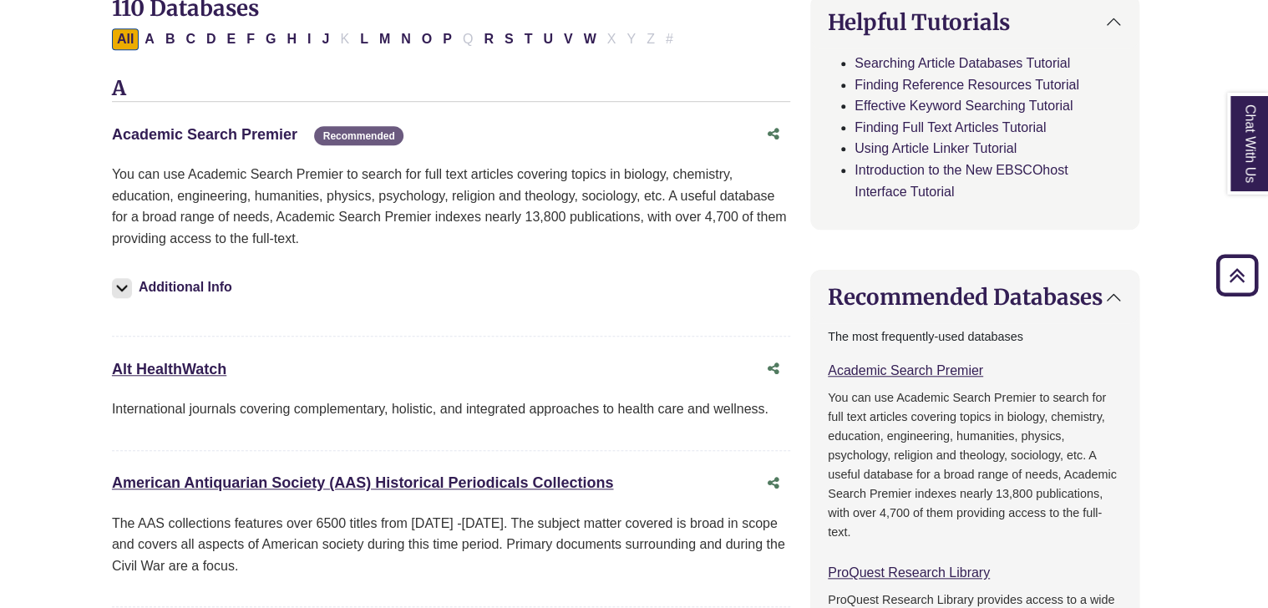
click at [268, 139] on link "Academic Search Premier This link opens in a new window" at bounding box center [204, 134] width 185 height 17
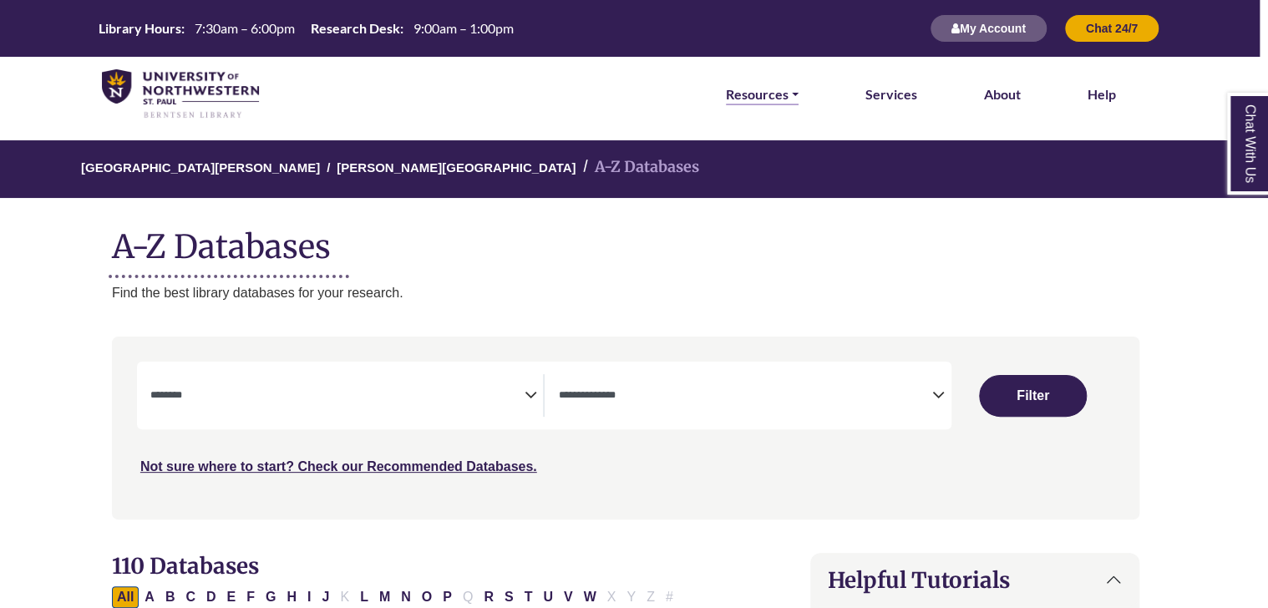
click at [772, 95] on link "Resources" at bounding box center [762, 95] width 73 height 22
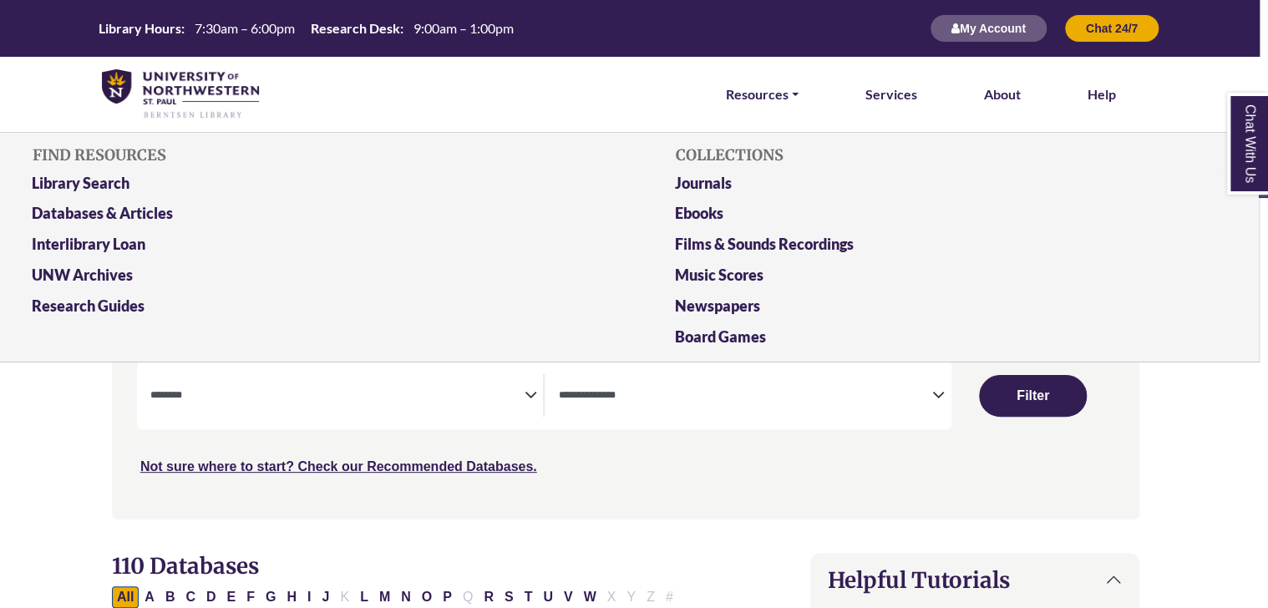
click at [393, 79] on div "Resources FIND RESOURCES Library Search Databases & Articles Interlibrary Loan …" at bounding box center [710, 94] width 877 height 75
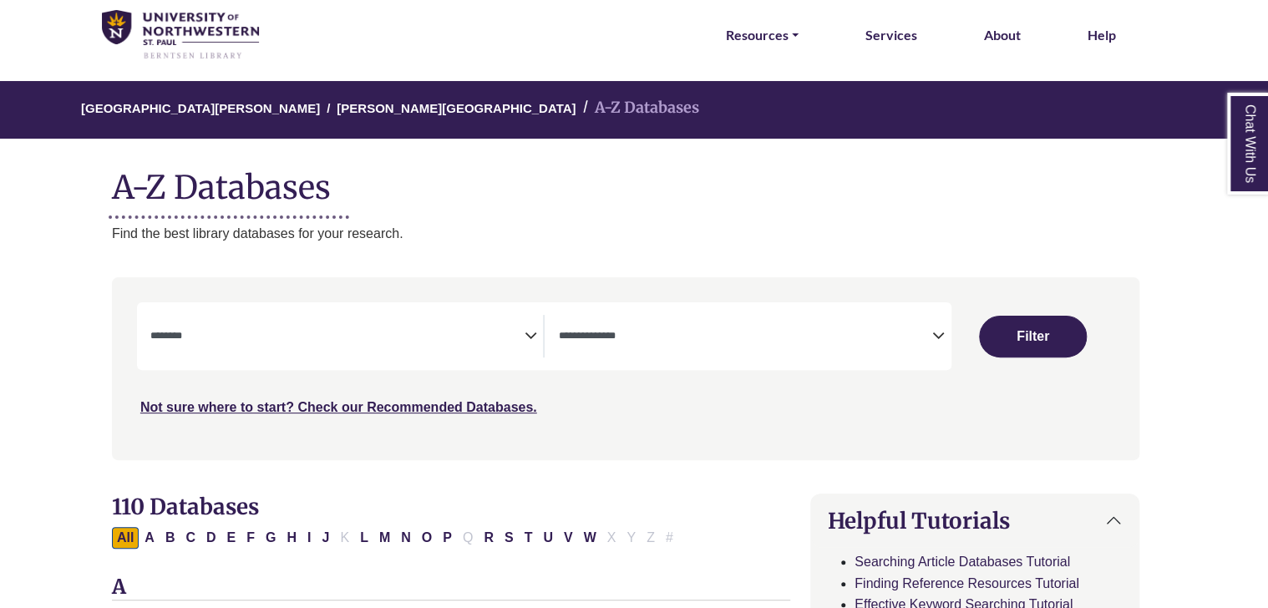
scroll to position [60, 8]
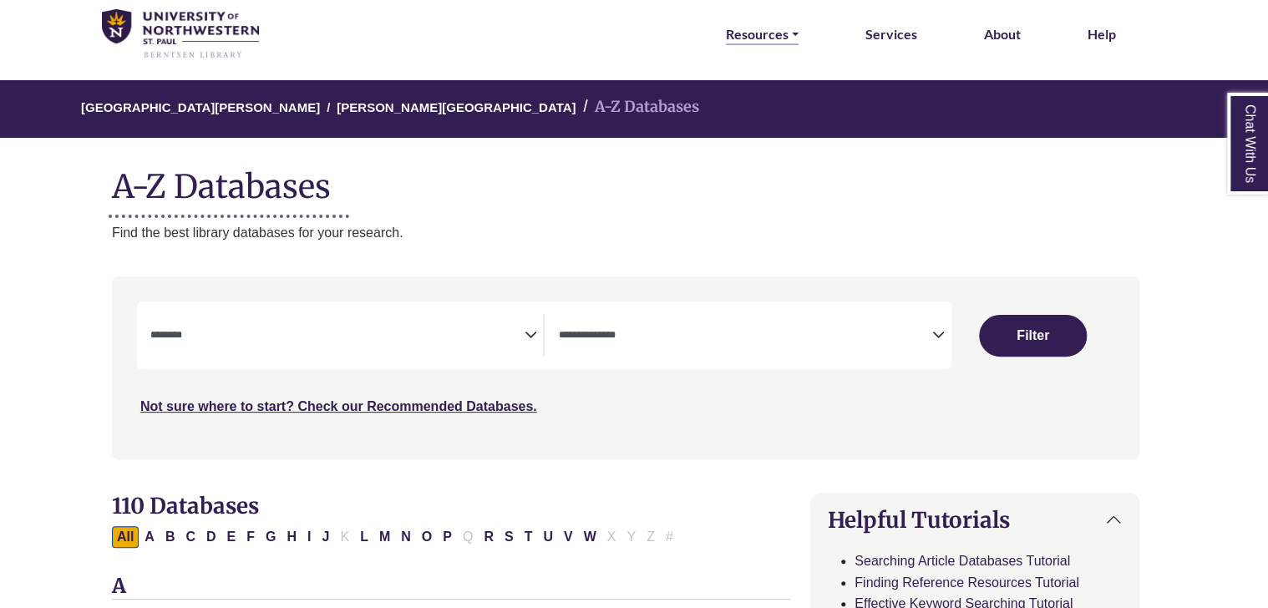
click at [779, 38] on link "Resources" at bounding box center [762, 34] width 73 height 22
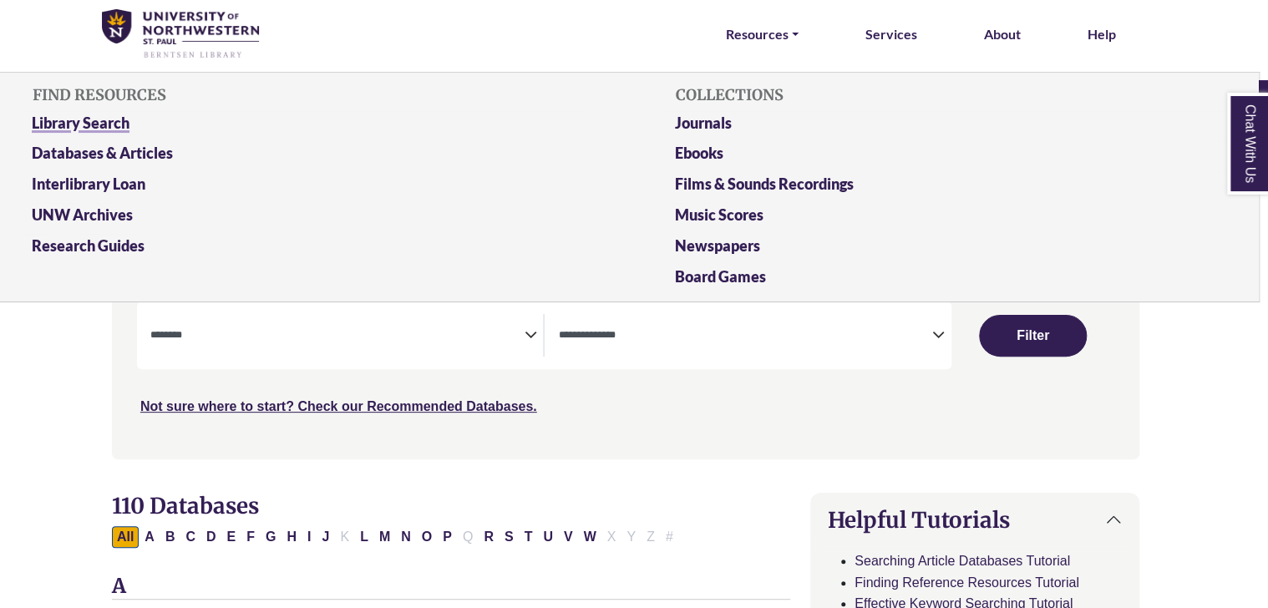
click at [114, 121] on link "Library Search" at bounding box center [304, 126] width 570 height 31
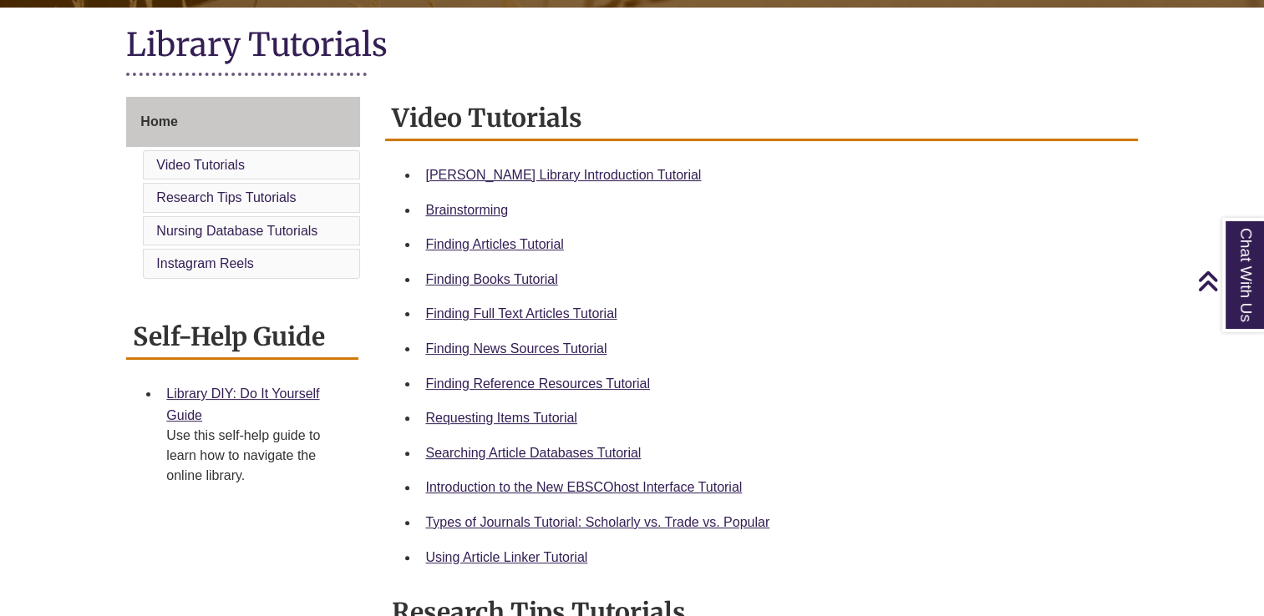
scroll to position [374, 0]
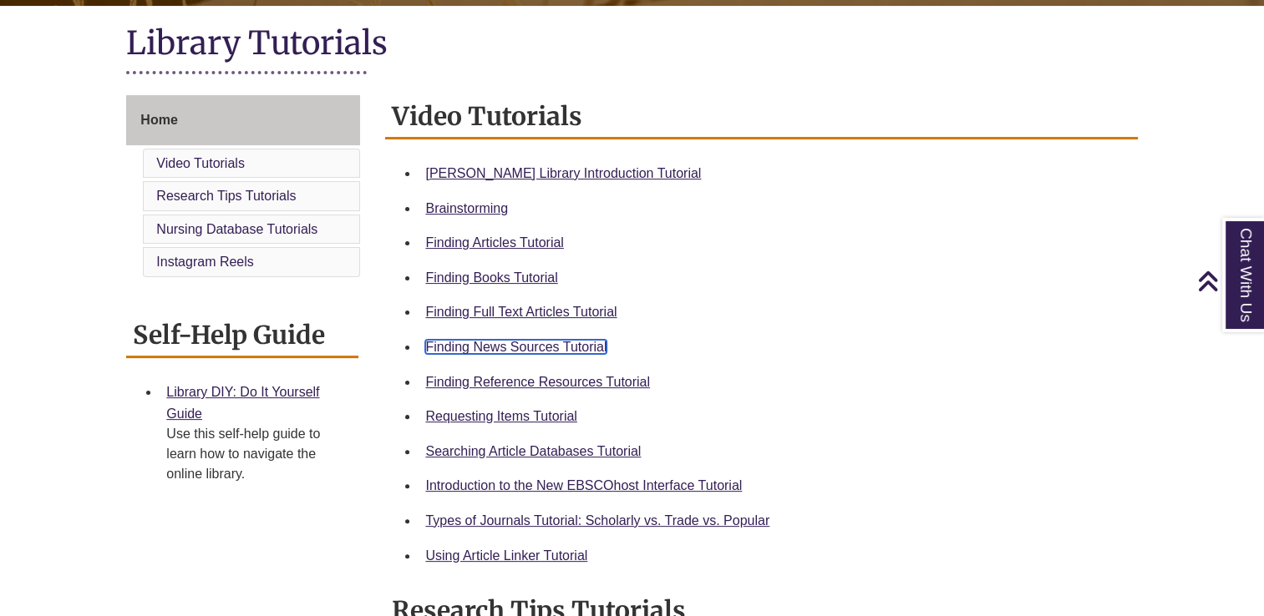
click at [522, 345] on link "Finding News Sources Tutorial" at bounding box center [515, 347] width 181 height 14
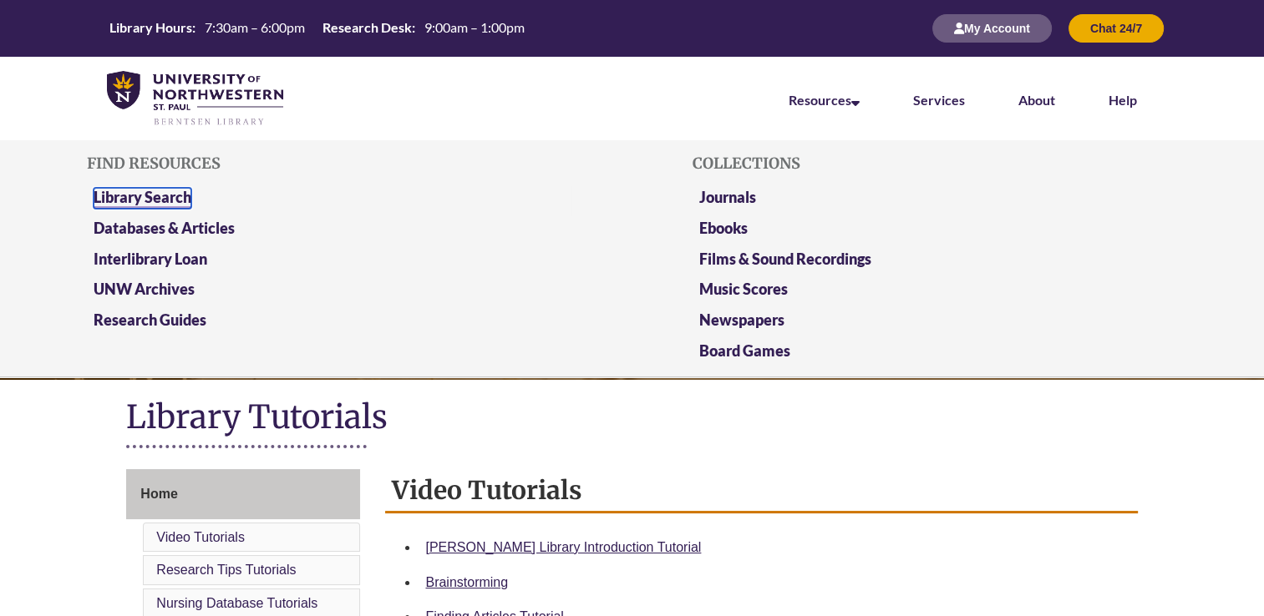
click at [154, 202] on link "Library Search" at bounding box center [143, 198] width 98 height 21
